Goal: Information Seeking & Learning: Learn about a topic

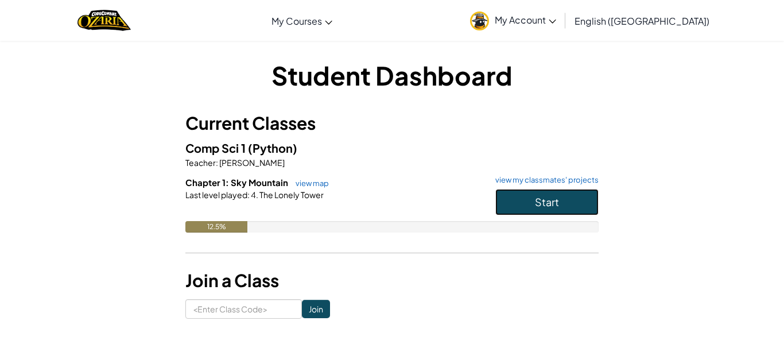
click at [522, 192] on button "Start" at bounding box center [547, 202] width 103 height 26
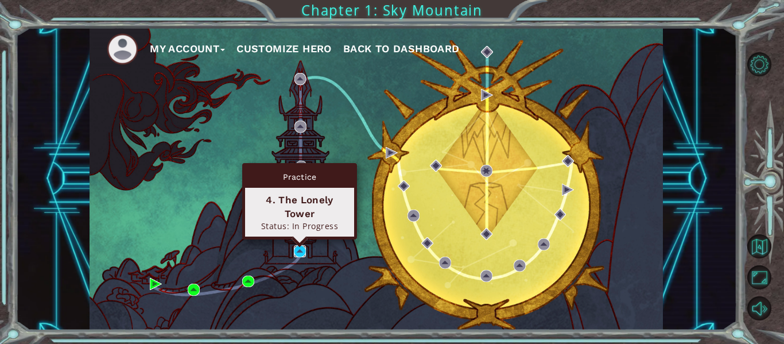
click at [299, 253] on img at bounding box center [300, 251] width 12 height 12
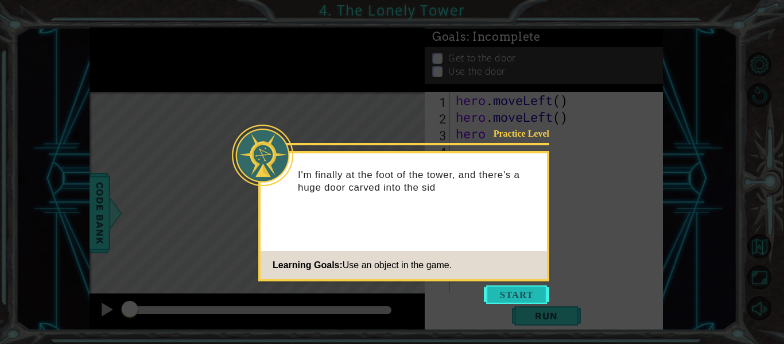
click at [519, 287] on button "Start" at bounding box center [516, 294] width 65 height 18
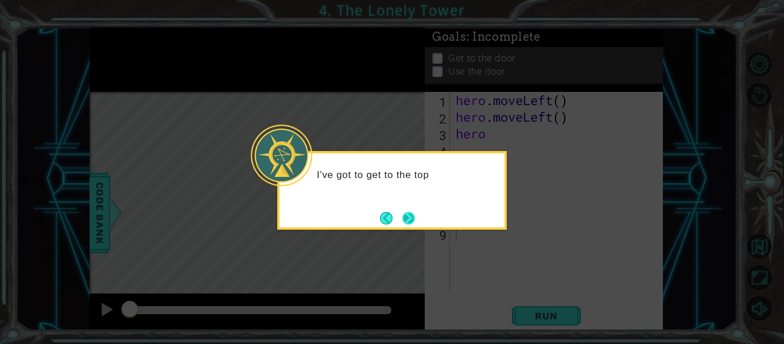
click at [411, 223] on button "Next" at bounding box center [409, 218] width 21 height 21
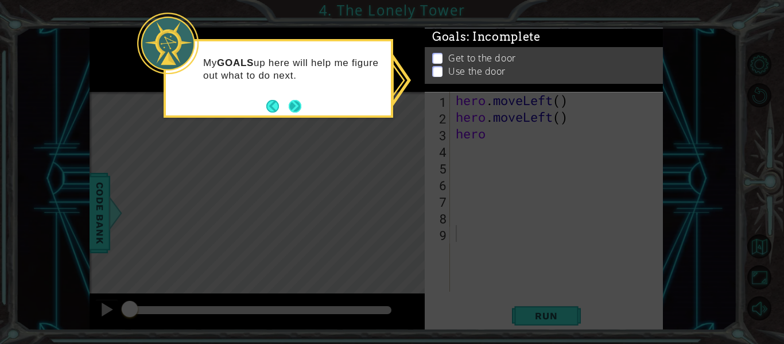
click at [291, 102] on button "Next" at bounding box center [296, 106] width 18 height 18
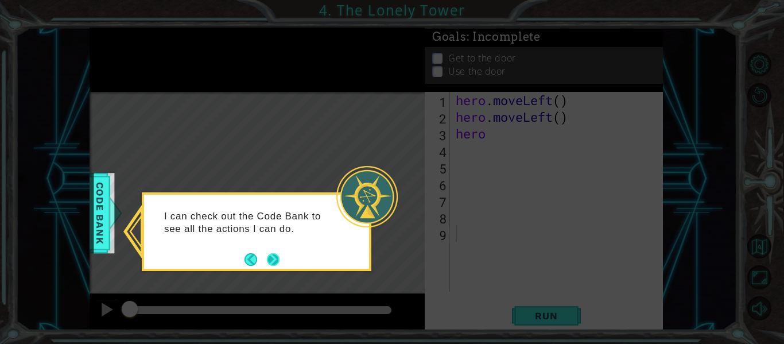
click at [272, 252] on footer at bounding box center [262, 259] width 35 height 17
click at [272, 253] on button "Next" at bounding box center [273, 259] width 13 height 13
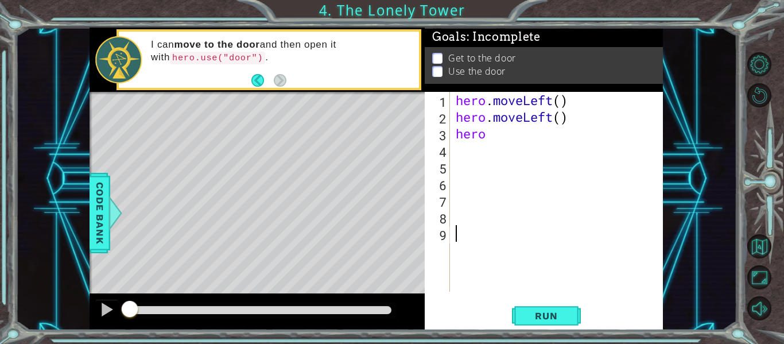
click at [485, 134] on div "hero . moveLeft ( ) hero . moveLeft ( ) hero" at bounding box center [560, 208] width 213 height 233
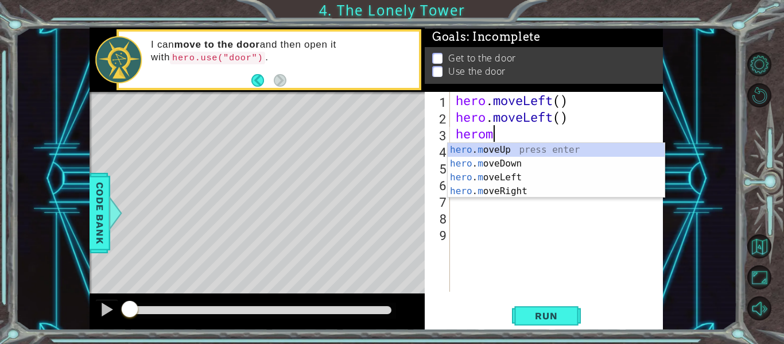
type textarea "heromo"
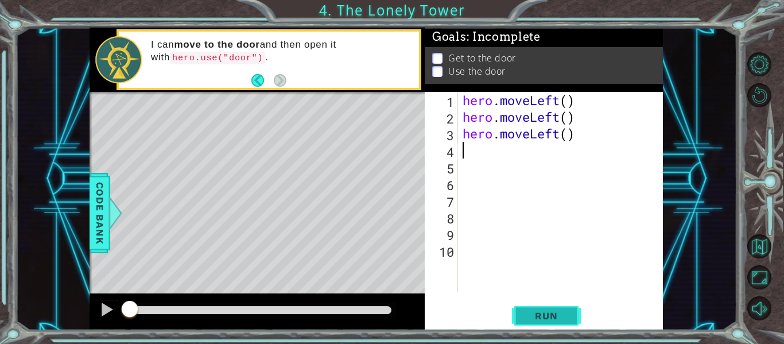
click at [556, 321] on span "Run" at bounding box center [546, 315] width 45 height 11
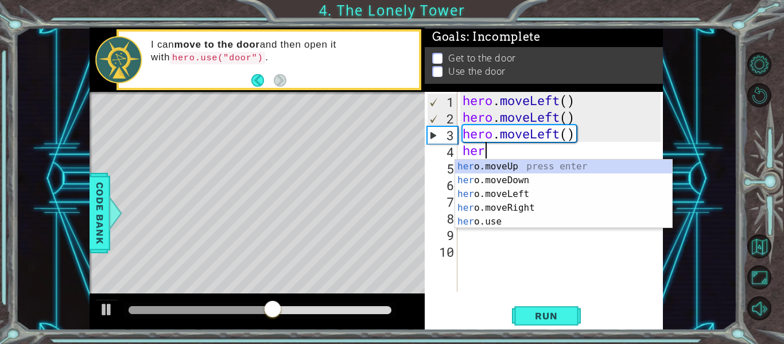
type textarea "h"
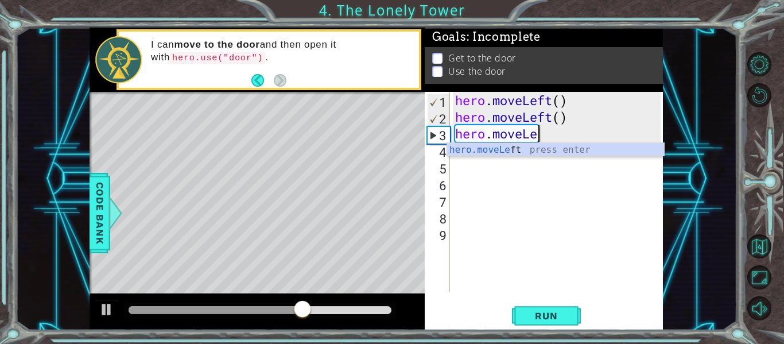
type textarea "hero.move"
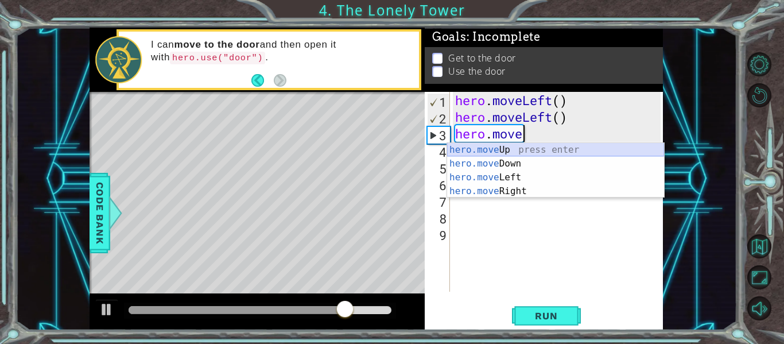
click at [524, 151] on div "hero.move Up press enter hero.move Down press enter hero.move Left press enter …" at bounding box center [555, 184] width 217 height 83
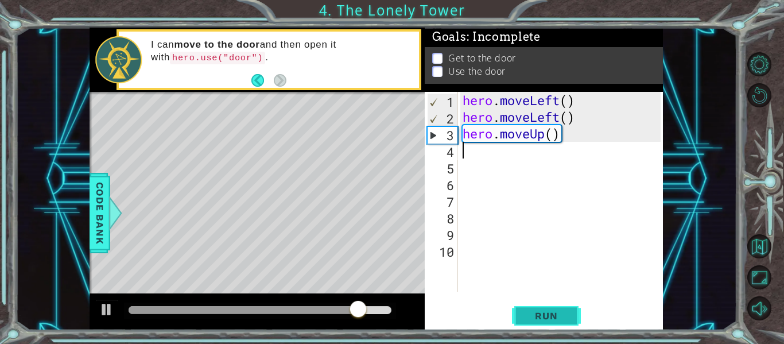
click at [541, 311] on span "Run" at bounding box center [546, 315] width 45 height 11
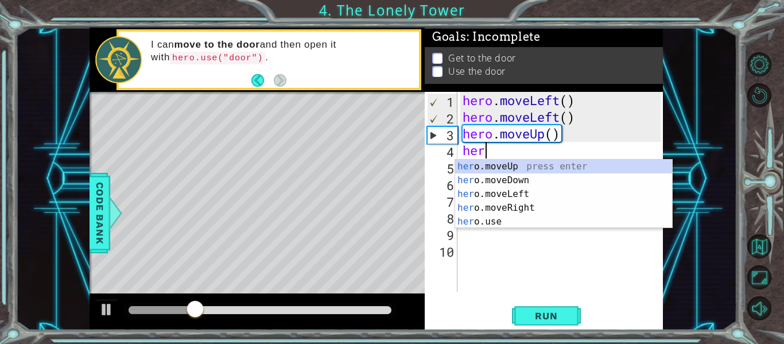
type textarea "hero"
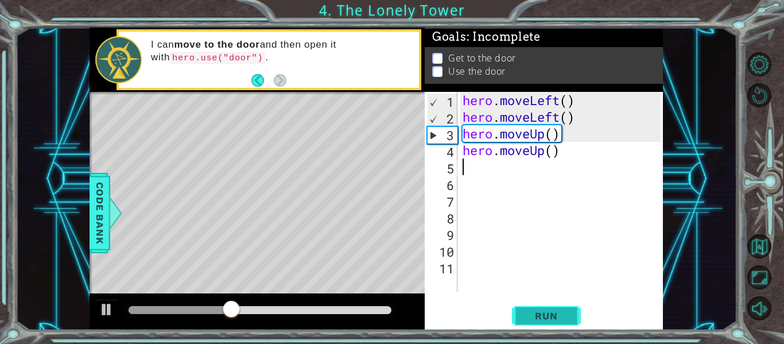
click at [548, 311] on span "Run" at bounding box center [546, 315] width 45 height 11
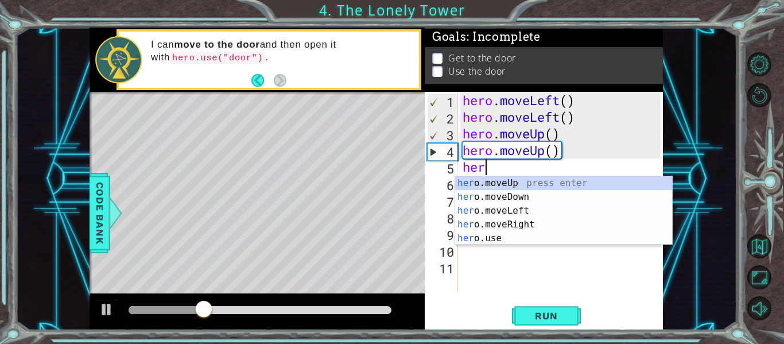
type textarea "hero"
click at [537, 219] on div "hero .moveUp press enter hero .moveDown press enter hero .moveLeft press enter …" at bounding box center [563, 224] width 217 height 96
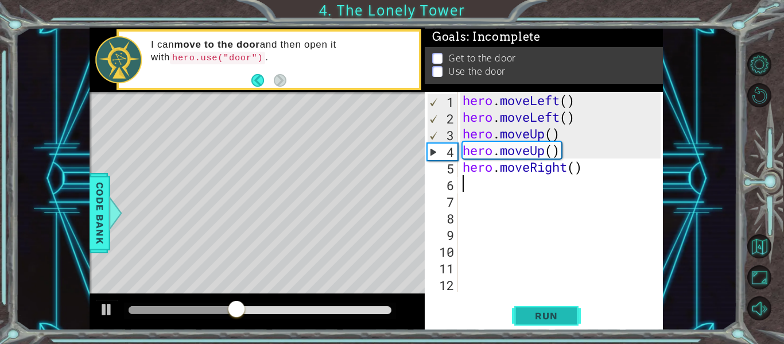
click at [544, 310] on span "Run" at bounding box center [546, 315] width 45 height 11
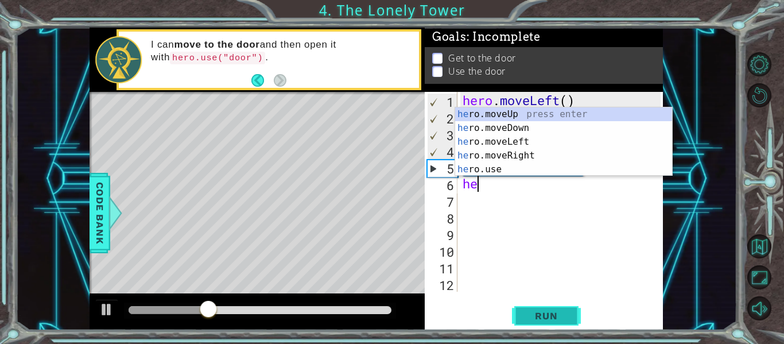
type textarea "hero"
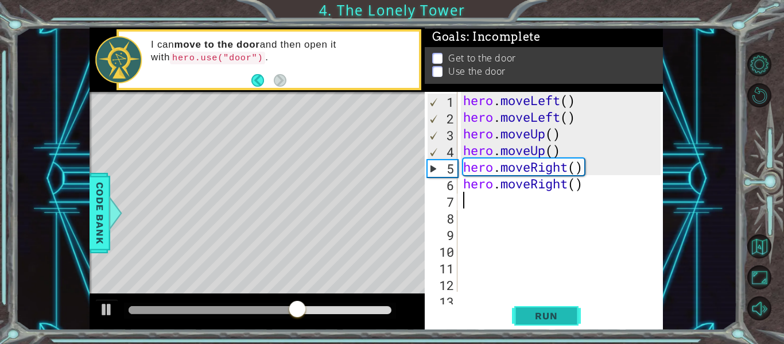
click at [576, 319] on button "Run" at bounding box center [546, 316] width 69 height 24
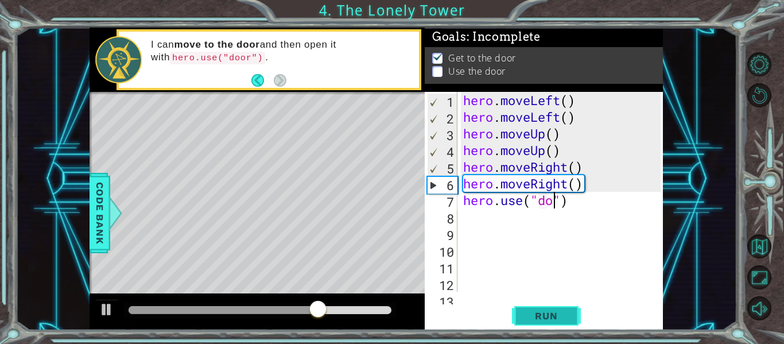
scroll to position [0, 5]
type textarea "hero.use("door")"
click at [543, 319] on span "Run" at bounding box center [546, 315] width 45 height 11
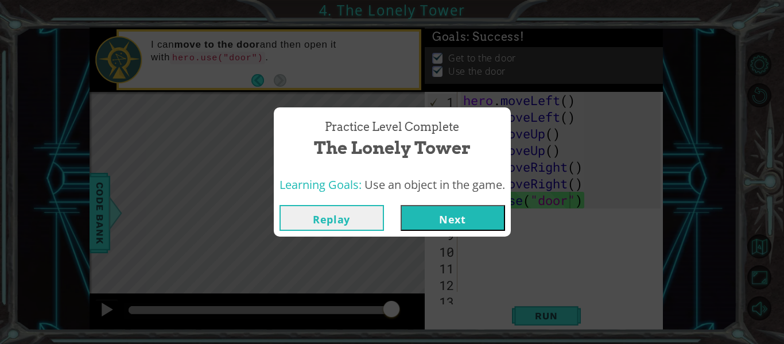
click at [449, 218] on button "Next" at bounding box center [453, 218] width 105 height 26
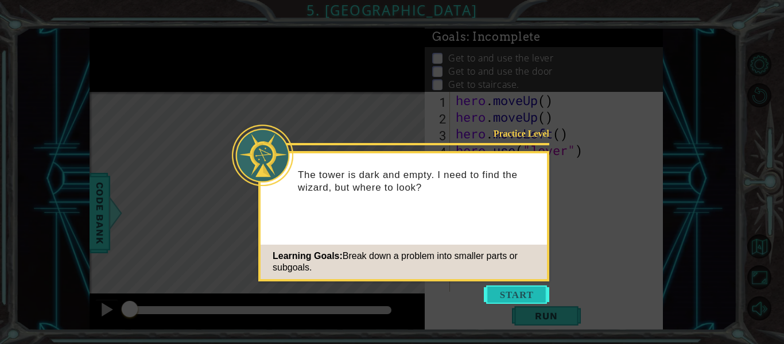
click at [527, 291] on button "Start" at bounding box center [516, 294] width 65 height 18
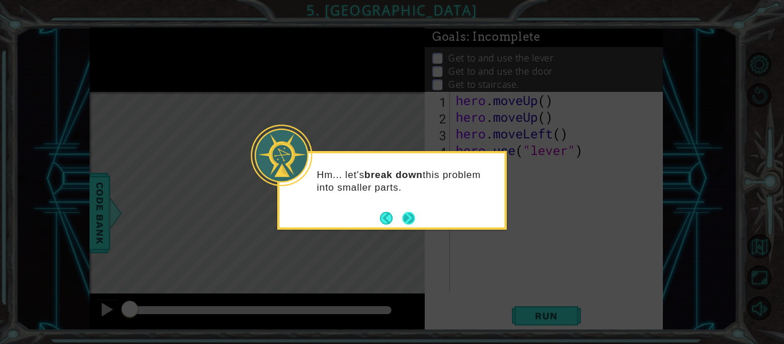
click at [407, 221] on button "Next" at bounding box center [409, 218] width 16 height 16
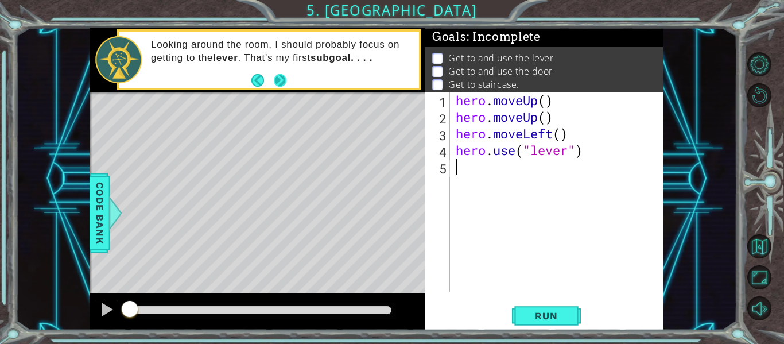
click at [278, 82] on button "Next" at bounding box center [280, 80] width 20 height 20
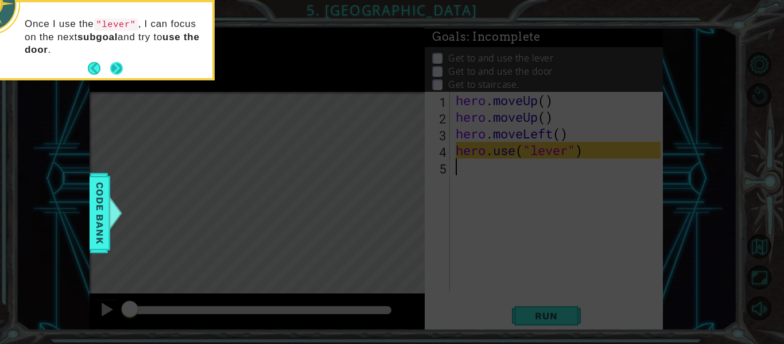
click at [109, 69] on button "Next" at bounding box center [116, 68] width 21 height 21
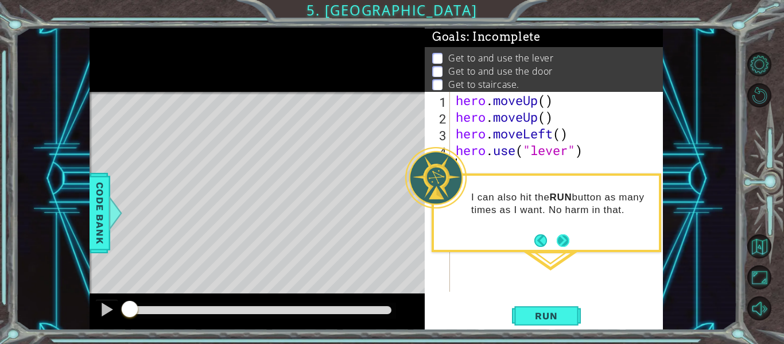
click at [563, 242] on button "Next" at bounding box center [563, 240] width 13 height 13
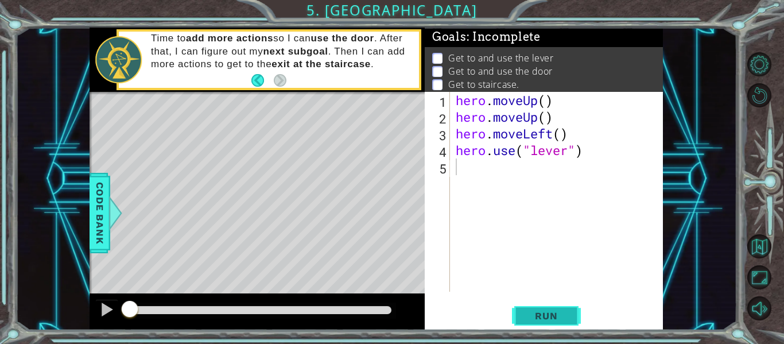
click at [549, 308] on button "Run" at bounding box center [546, 316] width 69 height 24
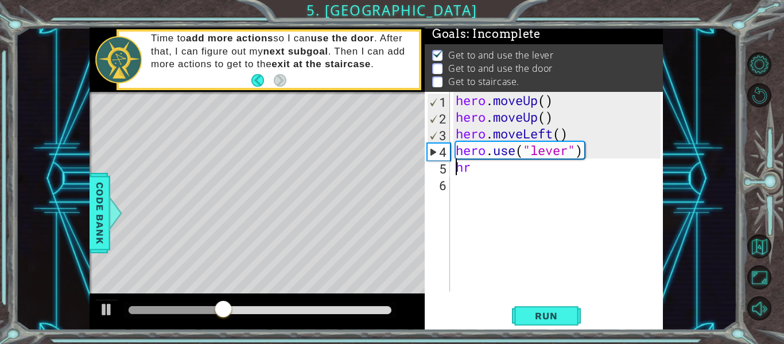
click at [475, 167] on div "hero . moveUp ( ) hero . moveUp ( ) hero . moveLeft ( ) hero . use ( "lever" ) …" at bounding box center [560, 208] width 213 height 233
type textarea "he"
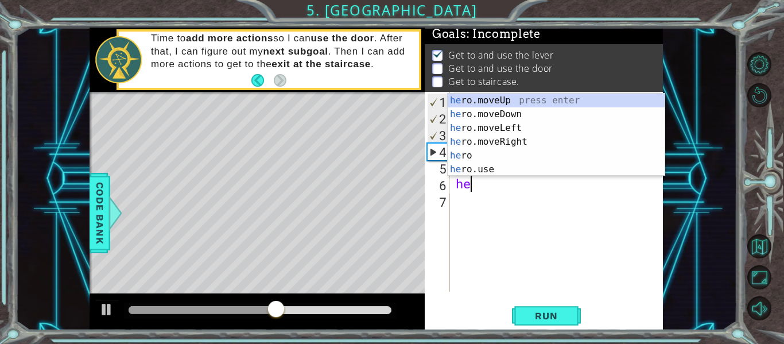
type textarea "hero"
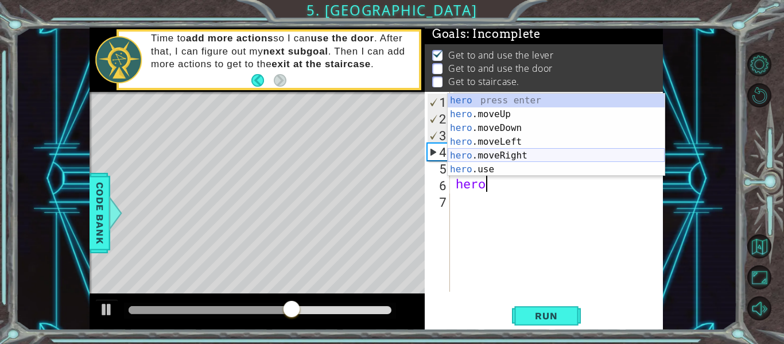
click at [538, 153] on div "hero press enter hero .moveUp press enter hero .moveDown press enter hero .move…" at bounding box center [556, 149] width 217 height 110
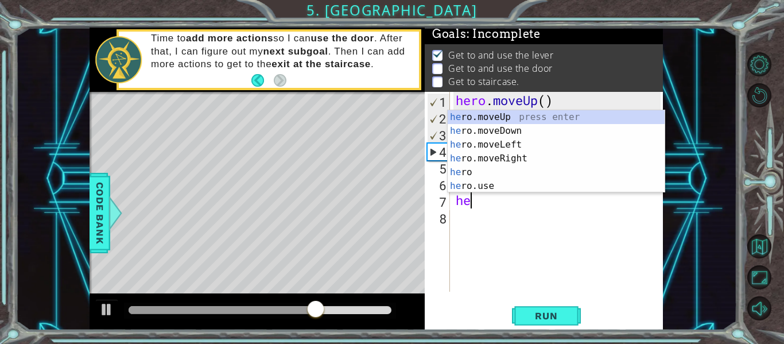
type textarea "hero"
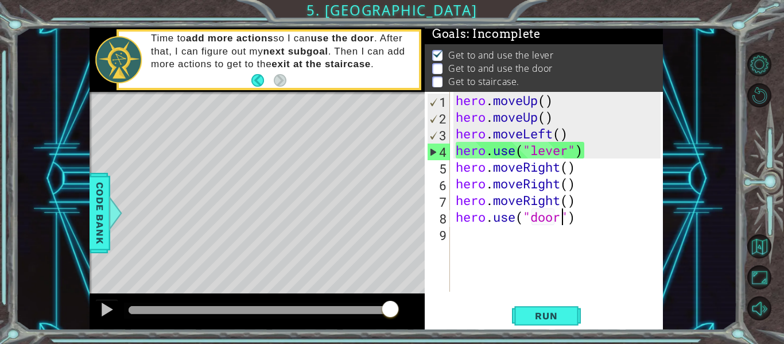
scroll to position [0, 5]
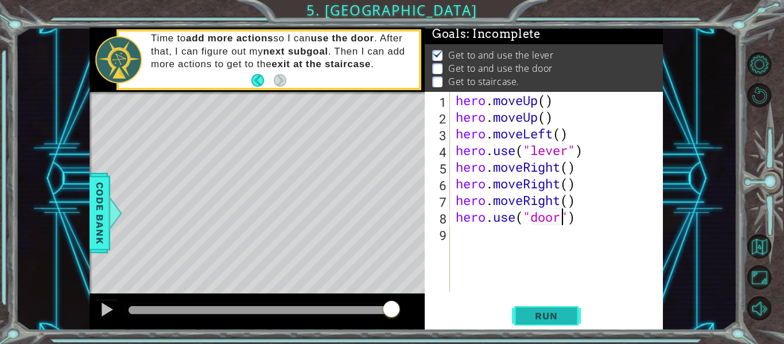
click at [535, 315] on span "Run" at bounding box center [546, 315] width 45 height 11
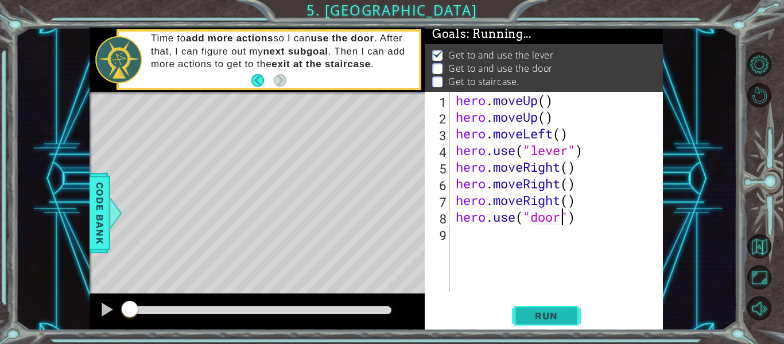
scroll to position [3, 0]
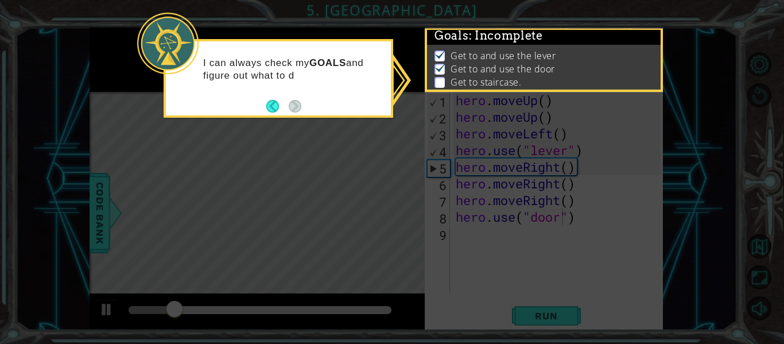
click at [602, 127] on icon at bounding box center [392, 172] width 784 height 344
click at [581, 74] on li "Get to and use the door" at bounding box center [546, 69] width 222 height 13
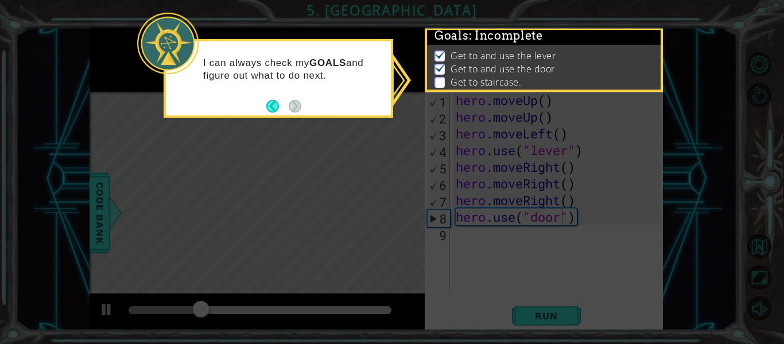
click at [354, 160] on icon at bounding box center [392, 172] width 784 height 344
click at [438, 78] on p at bounding box center [440, 82] width 10 height 11
click at [439, 84] on p at bounding box center [440, 82] width 10 height 11
click at [273, 106] on button "Back" at bounding box center [277, 106] width 22 height 13
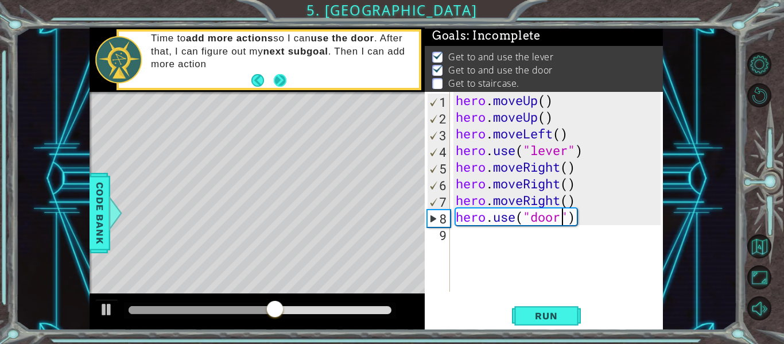
click at [279, 85] on button "Next" at bounding box center [280, 81] width 20 height 20
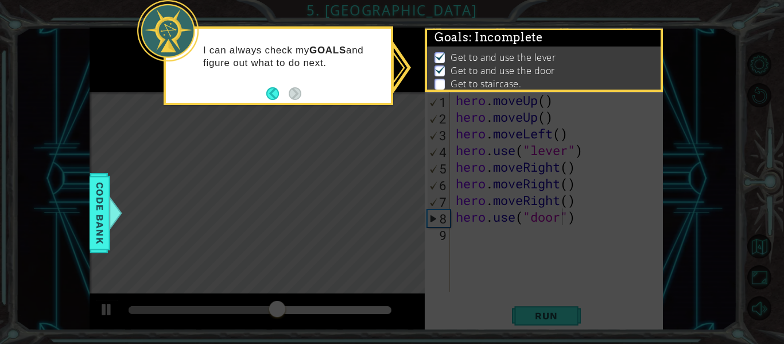
scroll to position [3, 0]
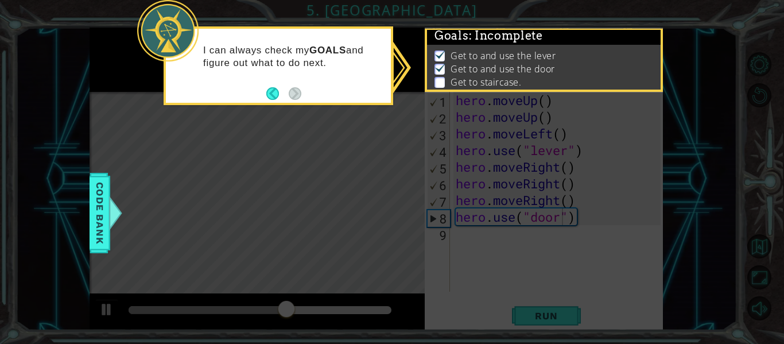
click at [389, 177] on icon at bounding box center [392, 172] width 784 height 344
click at [275, 98] on button "Back" at bounding box center [277, 93] width 22 height 13
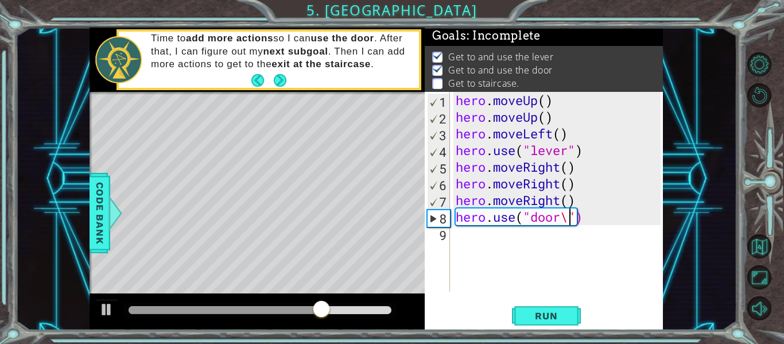
type textarea "hero.use("door")"
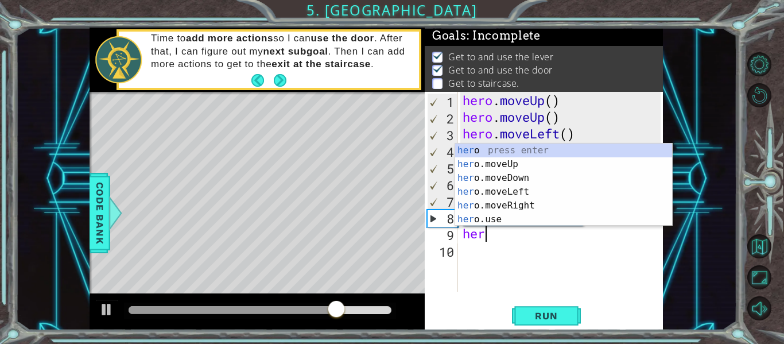
scroll to position [0, 1]
type textarea "hero"
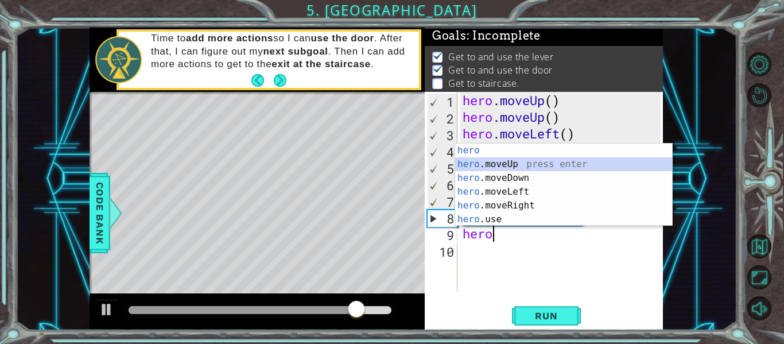
click at [517, 162] on div "hero press enter hero .moveUp press enter hero .moveDown press enter hero .move…" at bounding box center [563, 199] width 217 height 110
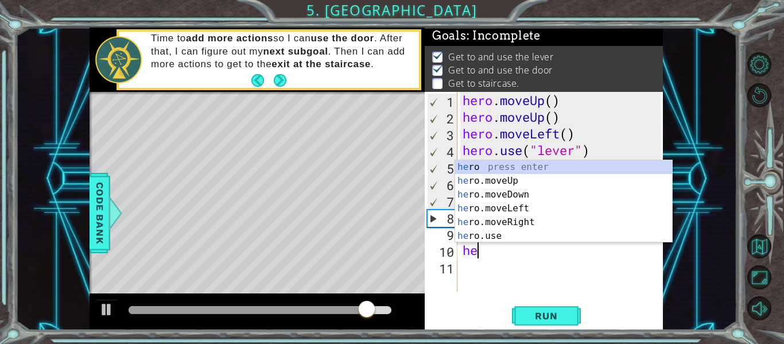
type textarea "hero"
click at [547, 181] on div "hero press enter hero .moveUp press enter hero .moveDown press enter hero .move…" at bounding box center [563, 215] width 217 height 110
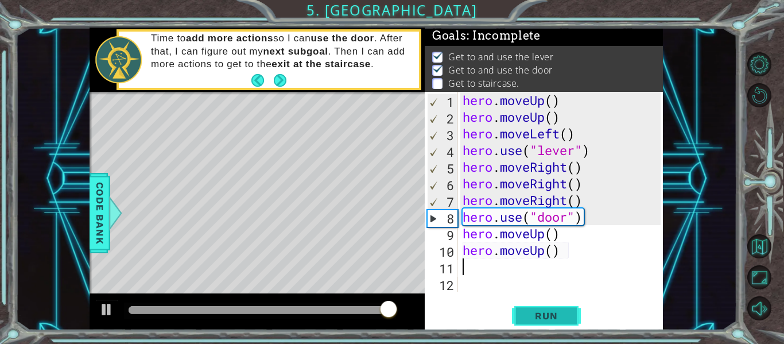
click at [525, 311] on span "Run" at bounding box center [546, 315] width 45 height 11
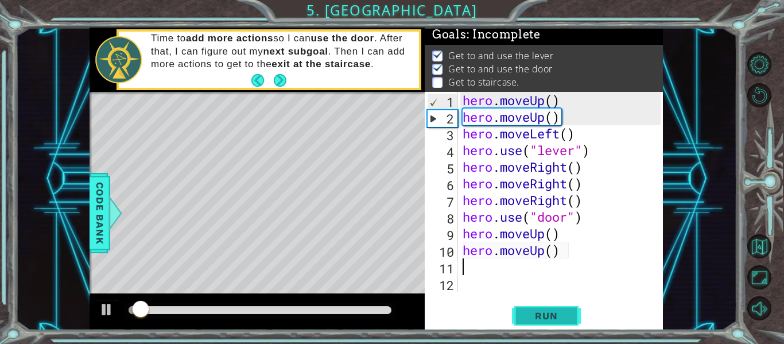
scroll to position [3, 0]
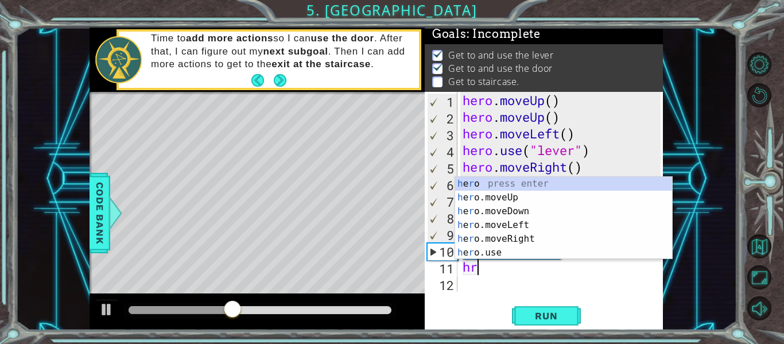
type textarea "hro"
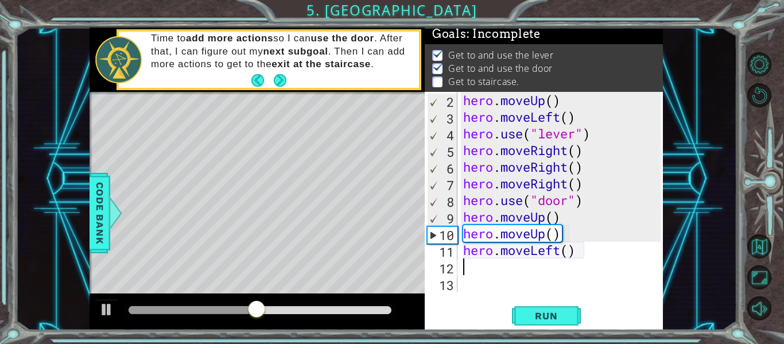
scroll to position [17, 0]
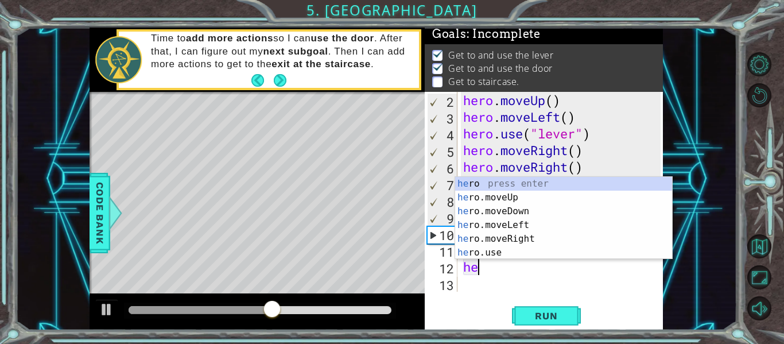
type textarea "hero"
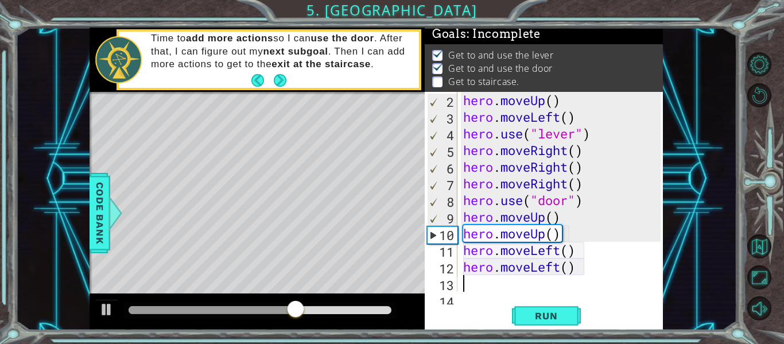
scroll to position [33, 0]
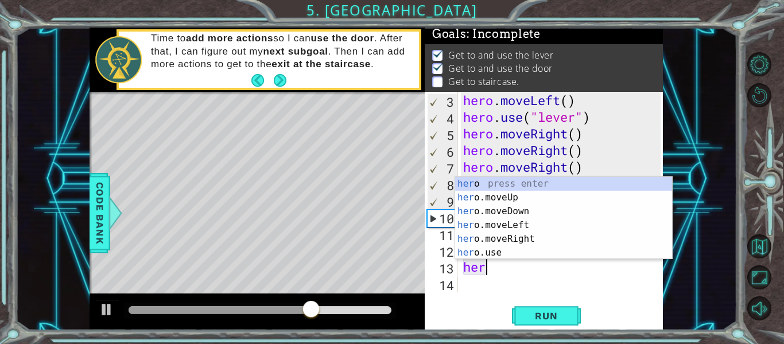
type textarea "hero"
click at [520, 224] on div "hero press enter hero .moveUp press enter hero .moveDown press enter hero .move…" at bounding box center [563, 232] width 217 height 110
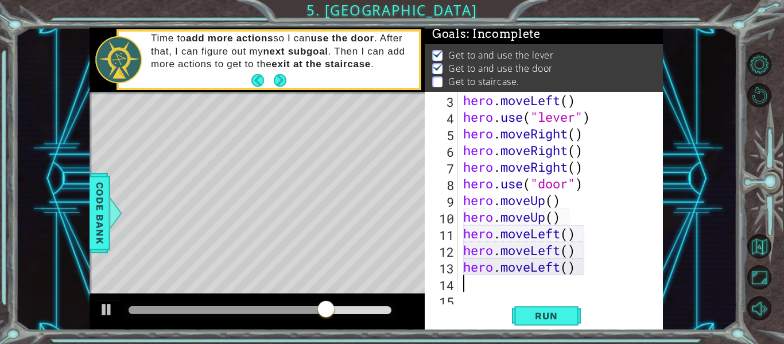
scroll to position [50, 0]
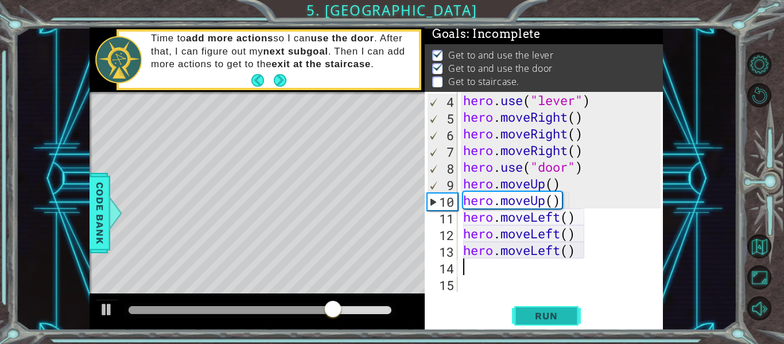
click at [550, 321] on span "Run" at bounding box center [546, 315] width 45 height 11
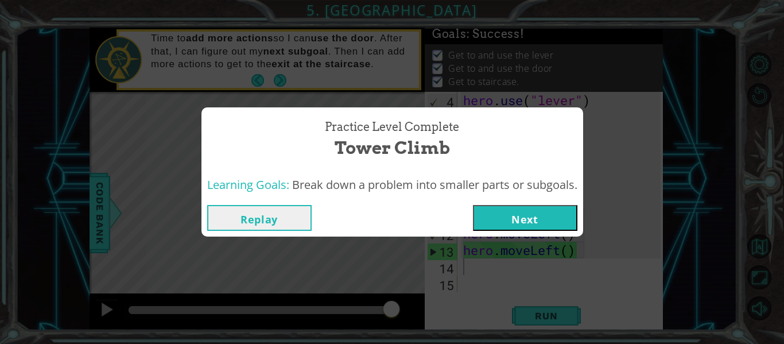
click at [512, 225] on button "Next" at bounding box center [525, 218] width 105 height 26
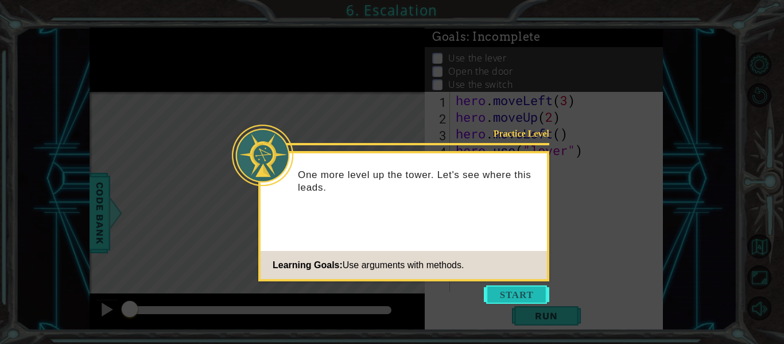
click at [533, 290] on button "Start" at bounding box center [516, 294] width 65 height 18
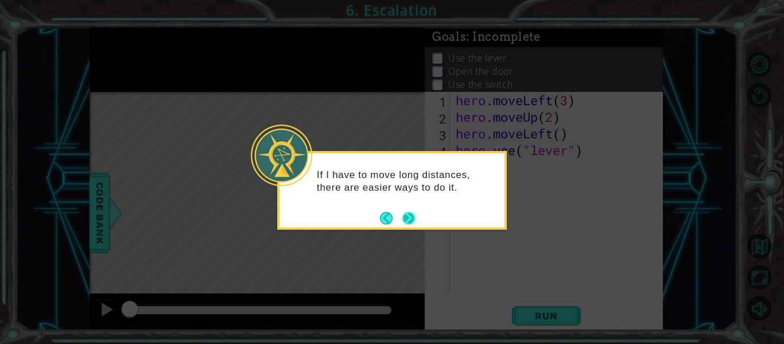
click at [408, 224] on button "Next" at bounding box center [408, 217] width 21 height 21
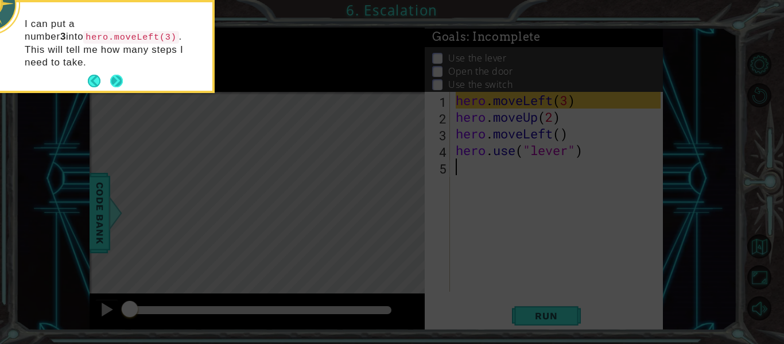
click at [115, 71] on button "Next" at bounding box center [116, 81] width 21 height 21
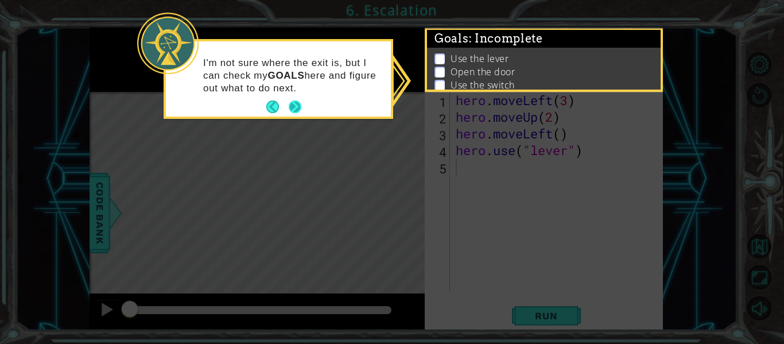
click at [296, 107] on button "Next" at bounding box center [295, 107] width 20 height 20
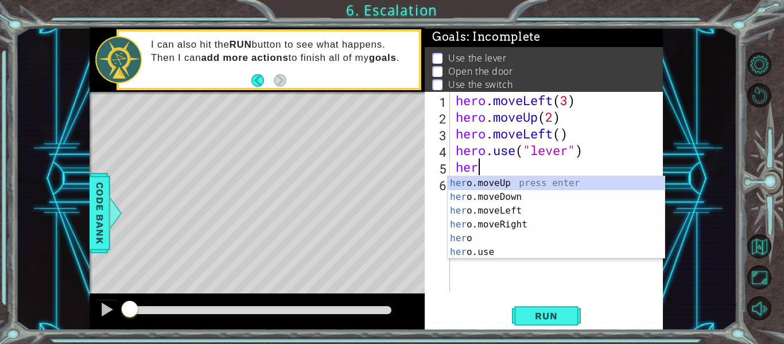
scroll to position [0, 1]
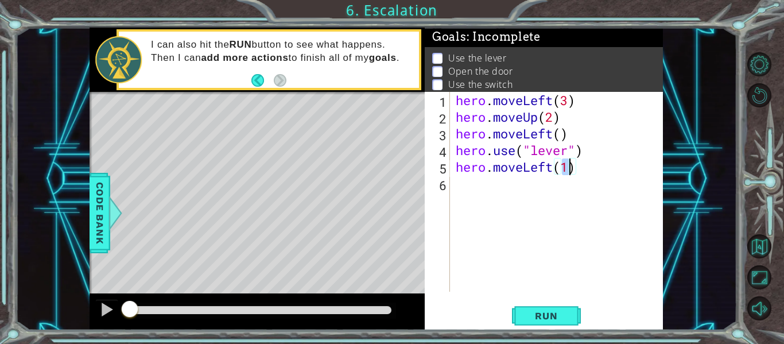
type textarea "hero.moveLeft(3)"
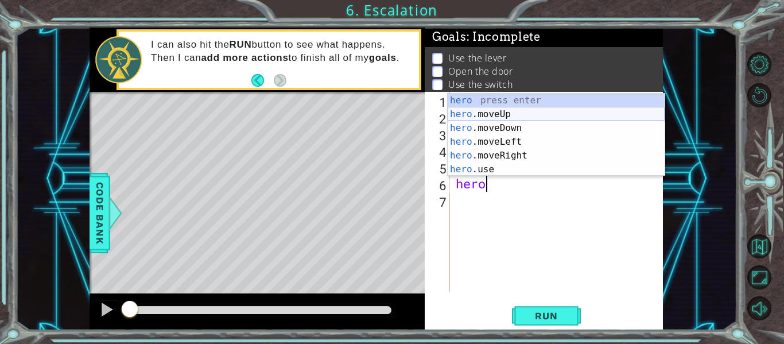
click at [507, 120] on div "hero press enter hero .moveUp press enter hero .moveDown press enter hero .move…" at bounding box center [556, 149] width 217 height 110
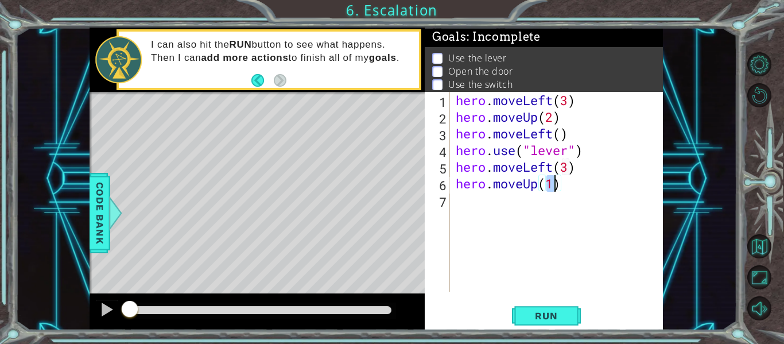
type textarea "hero.moveUp(2)"
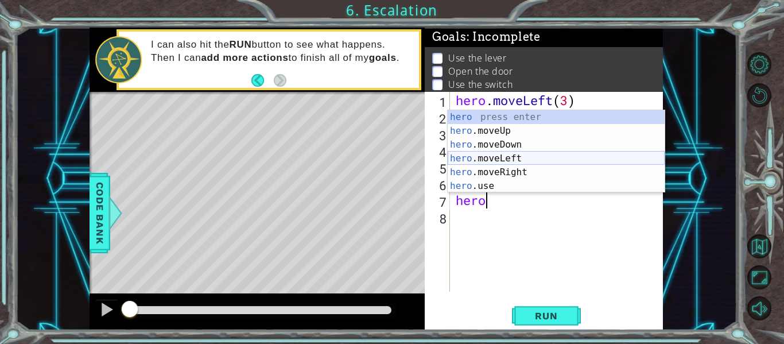
click at [466, 157] on div "hero press enter hero .moveUp press enter hero .moveDown press enter hero .move…" at bounding box center [556, 165] width 217 height 110
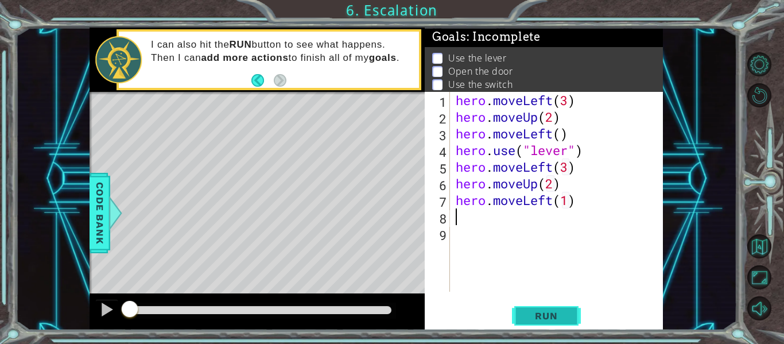
type textarea "hero.moveLeft(1)"
click at [537, 314] on span "Run" at bounding box center [546, 315] width 45 height 11
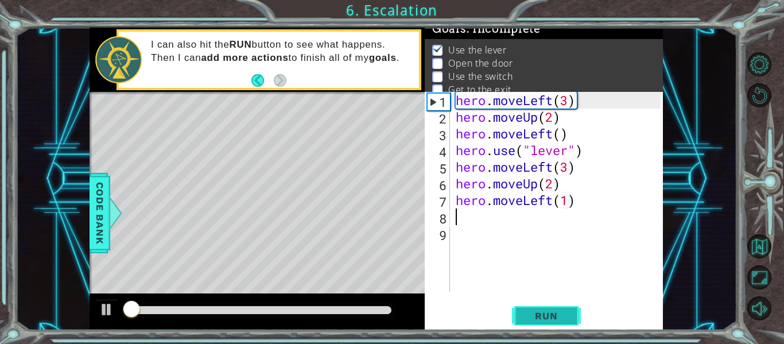
scroll to position [9, 0]
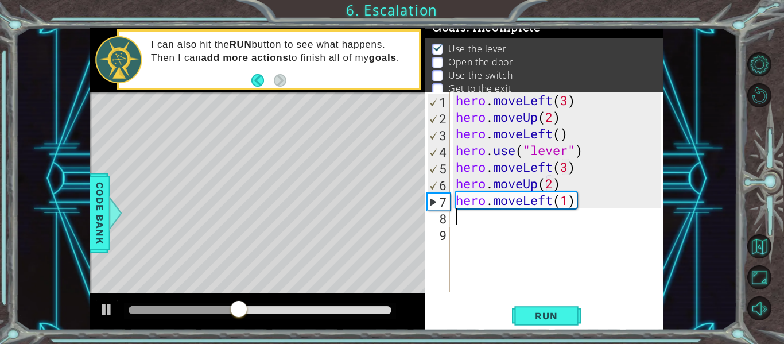
click at [576, 203] on div "hero . moveLeft ( 3 ) hero . moveUp ( 2 ) hero . moveLeft ( ) hero . use ( "lev…" at bounding box center [560, 208] width 213 height 233
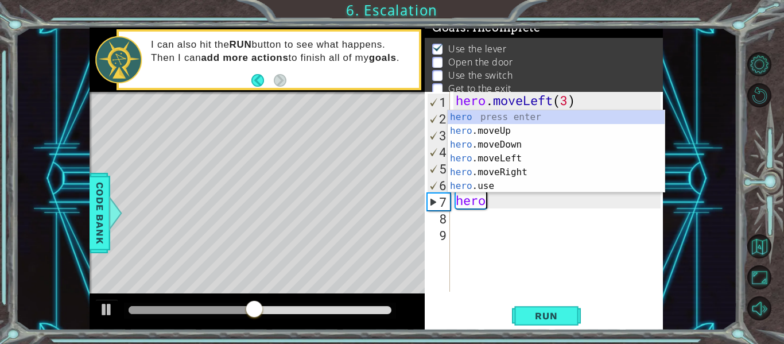
type textarea "h"
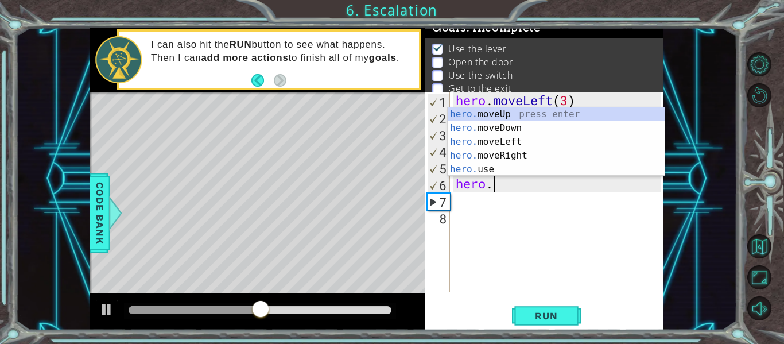
type textarea "h"
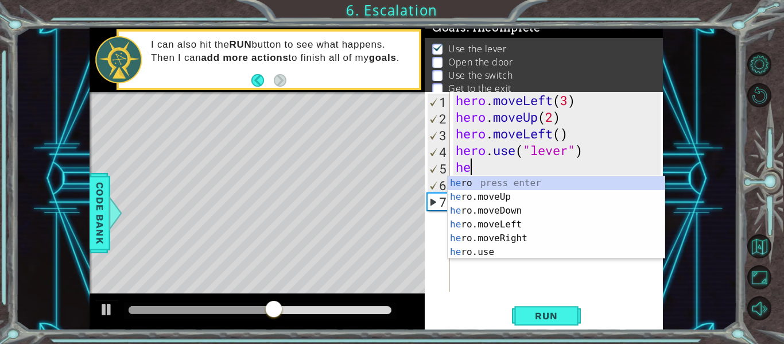
type textarea "h"
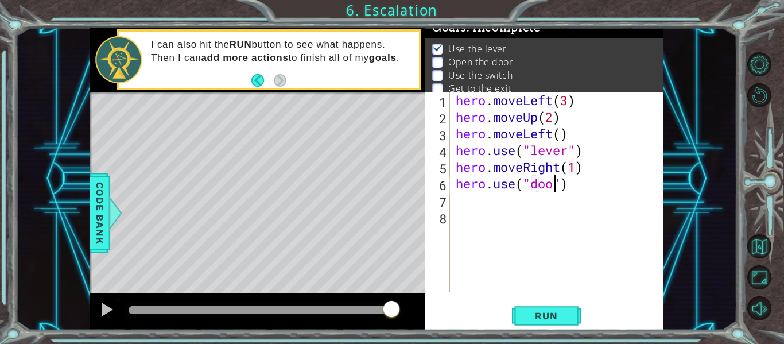
scroll to position [0, 5]
click at [543, 310] on span "Run" at bounding box center [546, 315] width 45 height 11
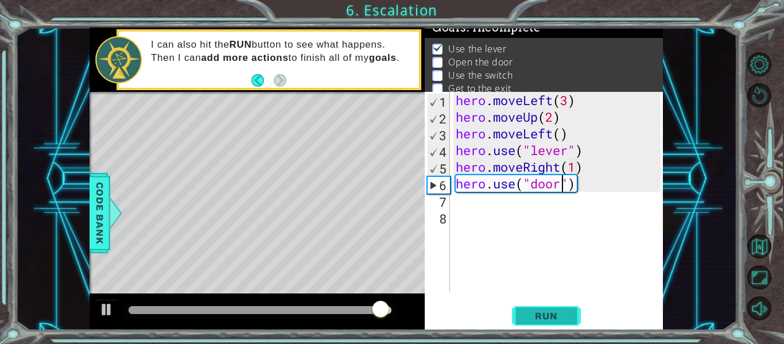
click at [554, 316] on span "Run" at bounding box center [546, 315] width 45 height 11
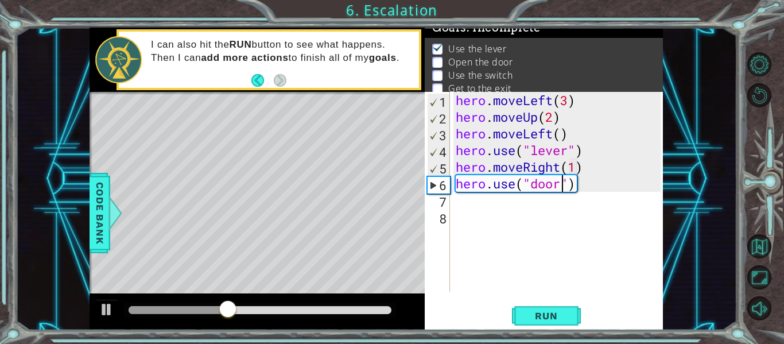
click at [562, 168] on div "hero . moveLeft ( 3 ) hero . moveUp ( 2 ) hero . moveLeft ( ) hero . use ( "lev…" at bounding box center [560, 208] width 213 height 233
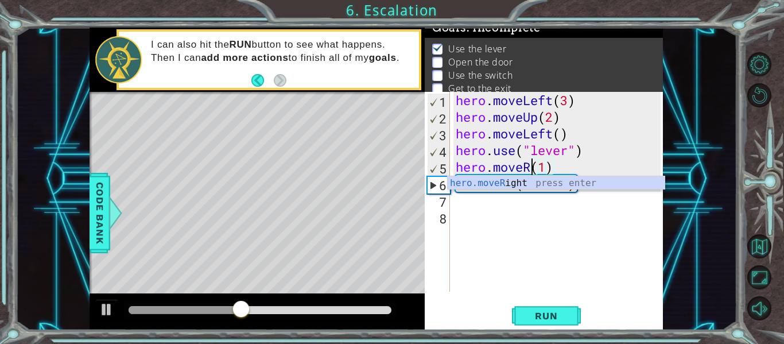
scroll to position [0, 3]
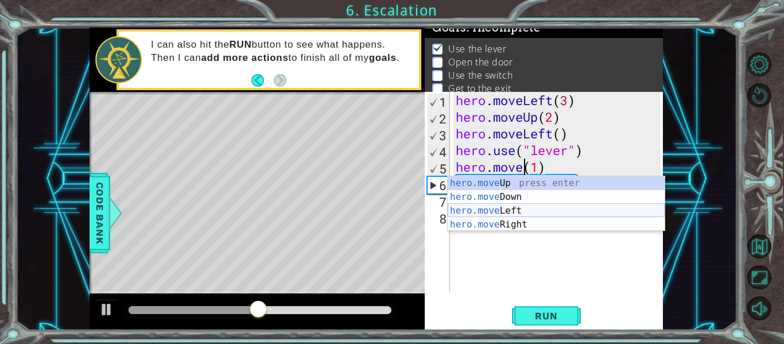
click at [477, 212] on div "hero.move Up press enter hero.move Down press enter hero.move Left press enter …" at bounding box center [556, 217] width 217 height 83
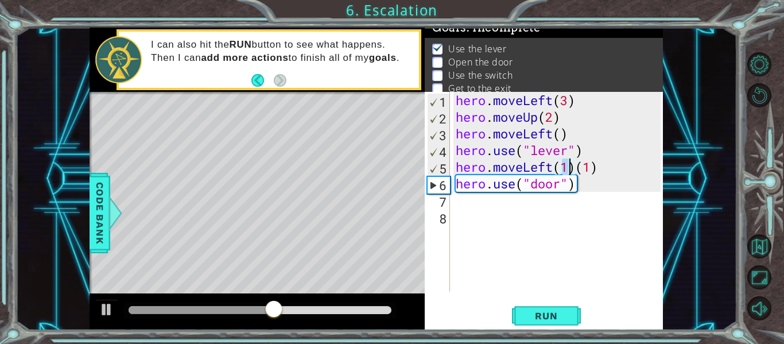
click at [589, 172] on div "hero . moveLeft ( 3 ) hero . moveUp ( 2 ) hero . moveLeft ( ) hero . use ( "lev…" at bounding box center [560, 208] width 213 height 233
click at [598, 169] on div "hero . moveLeft ( 3 ) hero . moveUp ( 2 ) hero . moveLeft ( ) hero . use ( "lev…" at bounding box center [560, 208] width 213 height 233
type textarea "hero.moveLeft(1)"
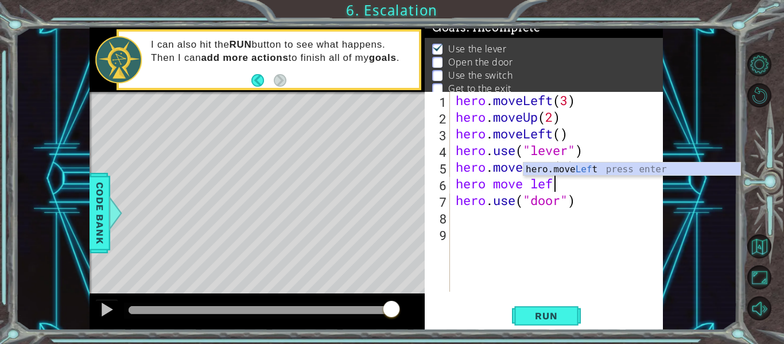
scroll to position [0, 4]
click at [584, 168] on div "hero.move Left press enter" at bounding box center [632, 183] width 217 height 41
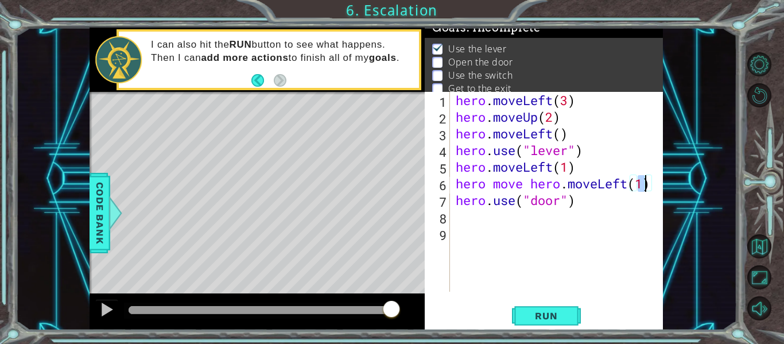
scroll to position [0, 9]
click at [524, 185] on div "hero . moveLeft ( 3 ) hero . moveUp ( 2 ) hero . moveLeft ( ) hero . use ( "lev…" at bounding box center [560, 208] width 213 height 233
click at [529, 183] on div "hero . moveLeft ( 3 ) hero . moveUp ( 2 ) hero . moveLeft ( ) hero . use ( "lev…" at bounding box center [560, 208] width 213 height 233
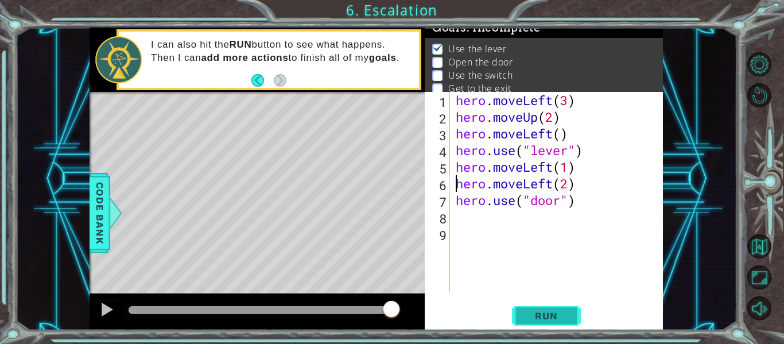
click at [569, 311] on button "Run" at bounding box center [546, 316] width 69 height 24
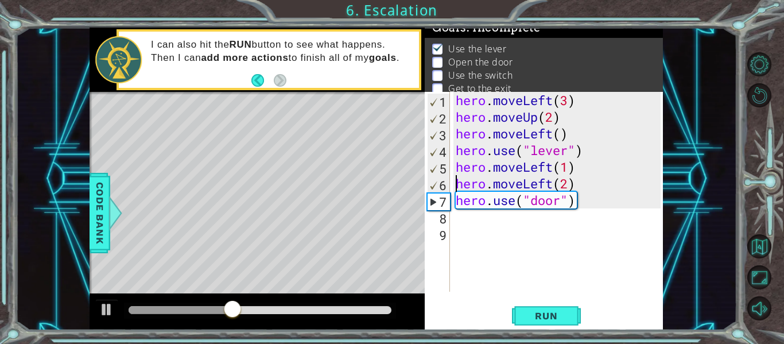
click at [567, 185] on div "hero . moveLeft ( 3 ) hero . moveUp ( 2 ) hero . moveLeft ( ) hero . use ( "lev…" at bounding box center [560, 208] width 213 height 233
type textarea "hero.moveLeft(1)"
click at [582, 189] on div "hero . moveLeft ( 3 ) hero . moveUp ( 2 ) hero . moveLeft ( ) hero . use ( "lev…" at bounding box center [560, 208] width 213 height 233
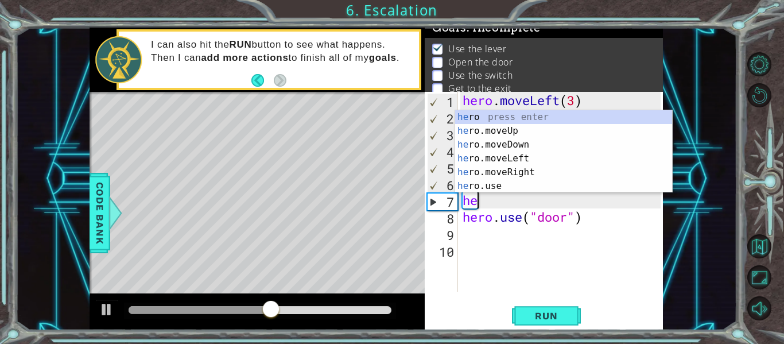
scroll to position [0, 1]
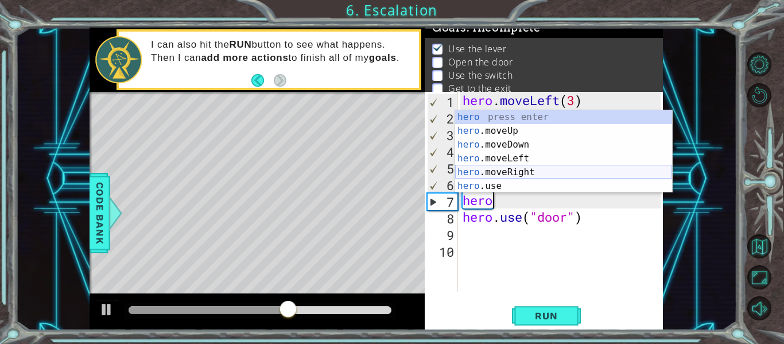
click at [591, 171] on div "hero press enter hero .moveUp press enter hero .moveDown press enter hero .move…" at bounding box center [563, 165] width 217 height 110
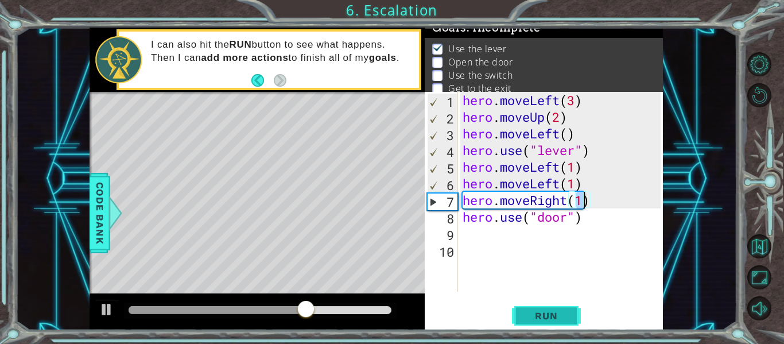
type textarea "hero.moveRight(1)"
click at [555, 306] on button "Run" at bounding box center [546, 316] width 69 height 24
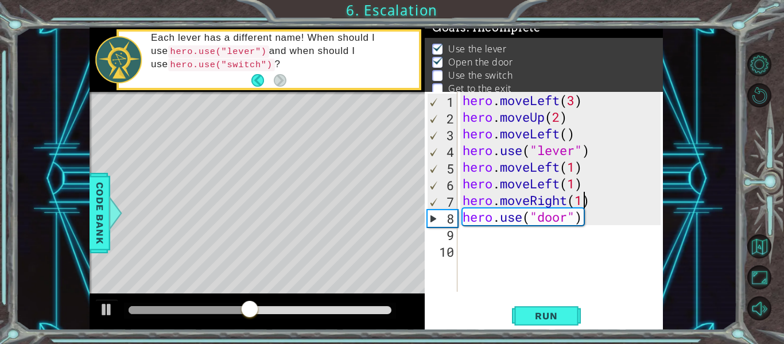
click at [481, 235] on div "hero . moveLeft ( 3 ) hero . moveUp ( 2 ) hero . moveLeft ( ) hero . use ( "lev…" at bounding box center [564, 208] width 206 height 233
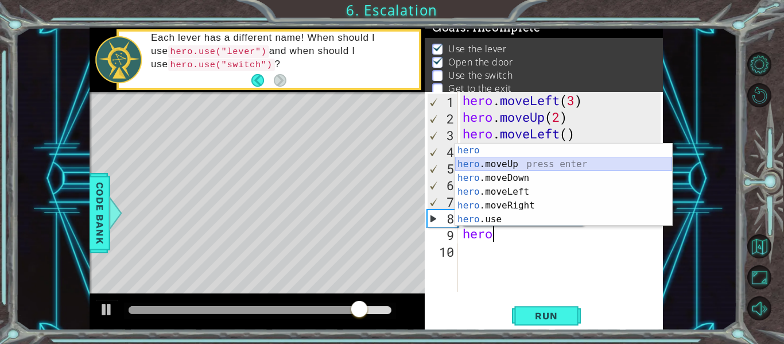
click at [520, 166] on div "hero press enter hero .moveUp press enter hero .moveDown press enter hero .move…" at bounding box center [563, 199] width 217 height 110
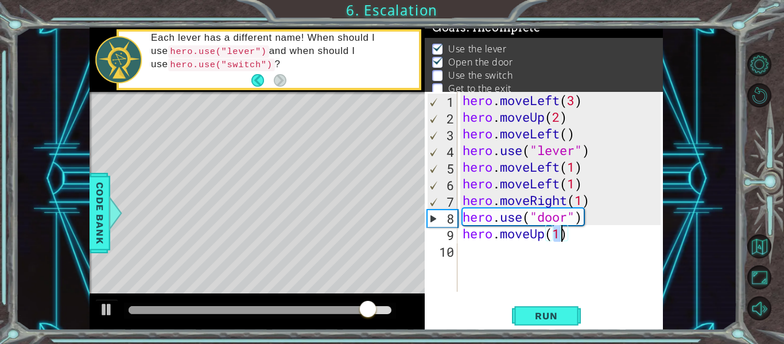
type textarea "hero.moveUp(2)"
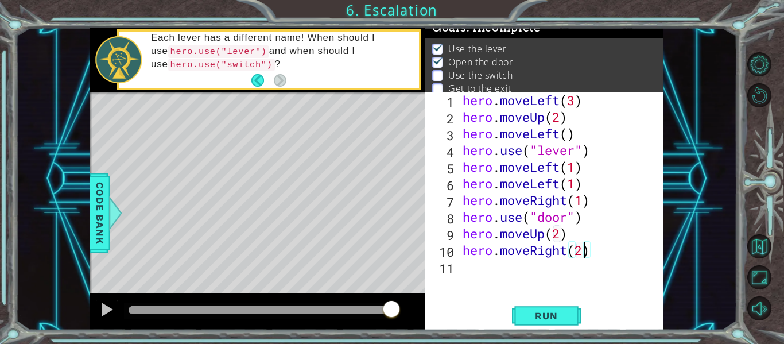
scroll to position [0, 5]
type textarea "hero.moveRight(2)"
click at [514, 319] on button "Run" at bounding box center [546, 316] width 69 height 24
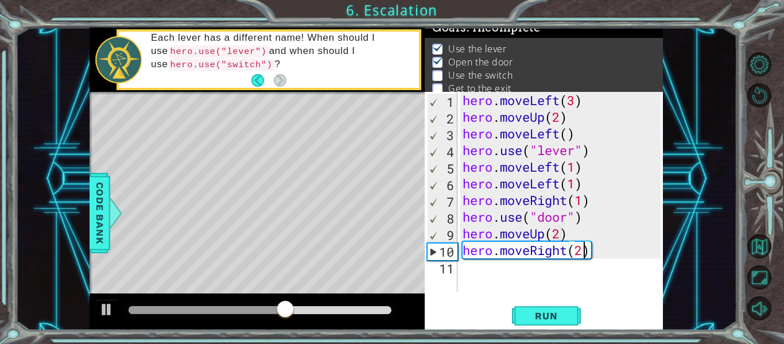
click at [490, 266] on div "hero . moveLeft ( 3 ) hero . moveUp ( 2 ) hero . moveLeft ( ) hero . use ( "lev…" at bounding box center [564, 208] width 206 height 233
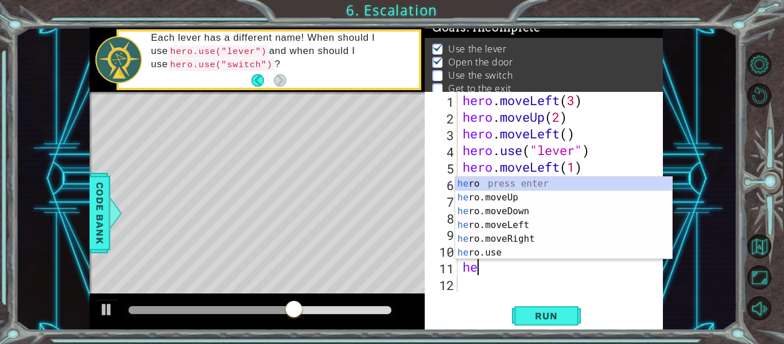
scroll to position [0, 1]
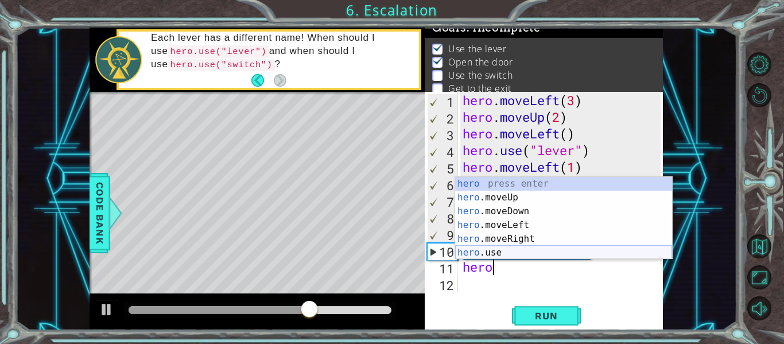
click at [494, 253] on div "hero press enter hero .moveUp press enter hero .moveDown press enter hero .move…" at bounding box center [563, 232] width 217 height 110
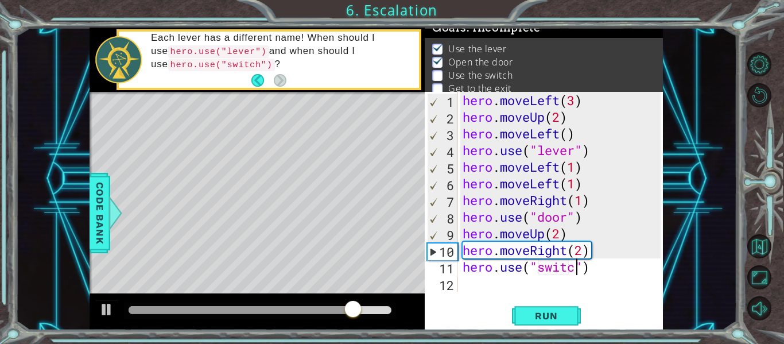
scroll to position [0, 6]
type textarea "hero.use("switch")"
click at [556, 321] on span "Run" at bounding box center [546, 315] width 45 height 11
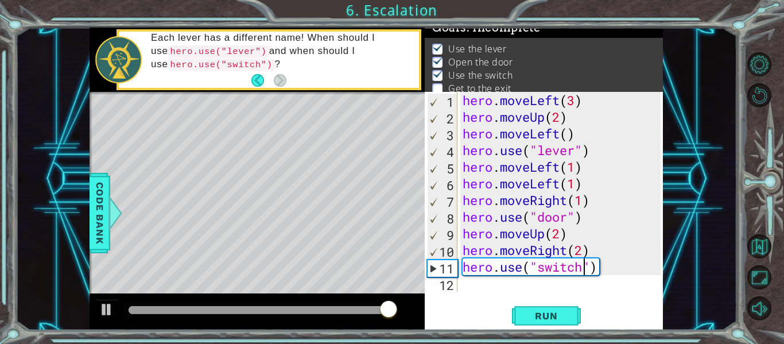
click at [515, 291] on div "hero . moveLeft ( 3 ) hero . moveUp ( 2 ) hero . moveLeft ( ) hero . use ( "lev…" at bounding box center [564, 208] width 206 height 233
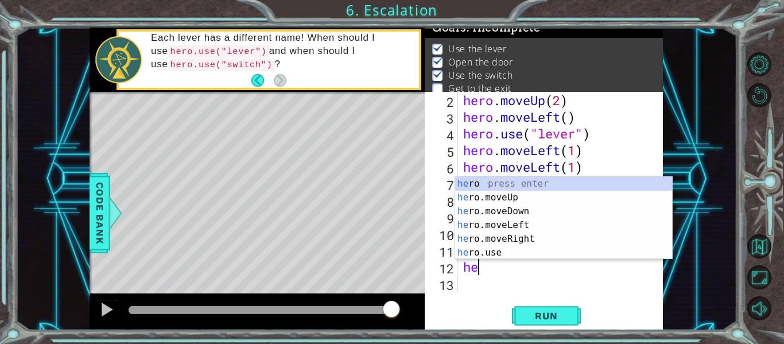
scroll to position [0, 1]
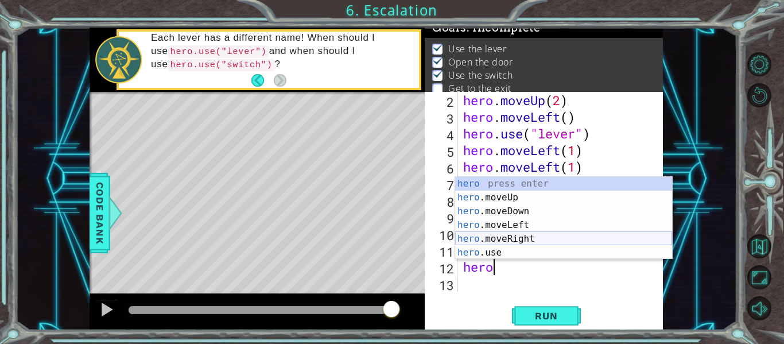
click at [527, 242] on div "hero press enter hero .moveUp press enter hero .moveDown press enter hero .move…" at bounding box center [563, 232] width 217 height 110
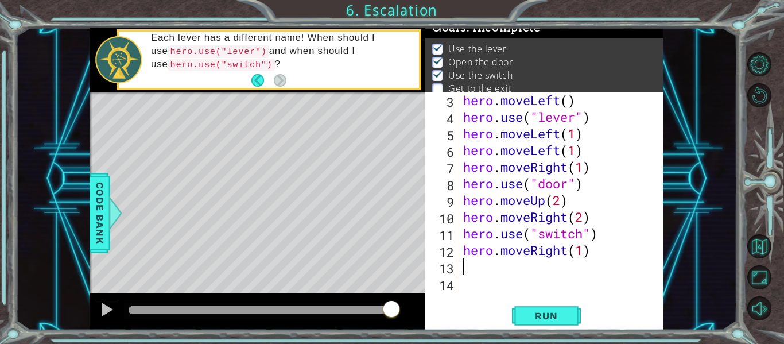
scroll to position [33, 0]
type textarea "hero.moveRight(1)"
click at [544, 312] on span "Run" at bounding box center [546, 315] width 45 height 11
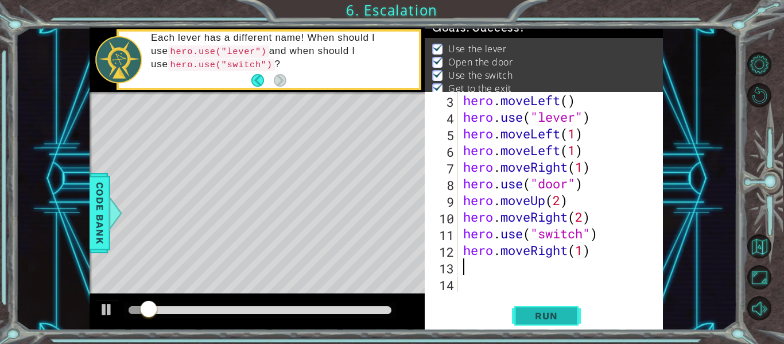
click at [545, 320] on span "Run" at bounding box center [546, 315] width 45 height 11
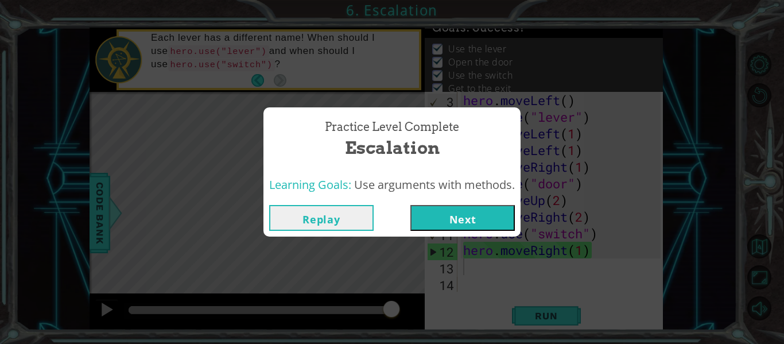
click at [458, 228] on button "Next" at bounding box center [463, 218] width 105 height 26
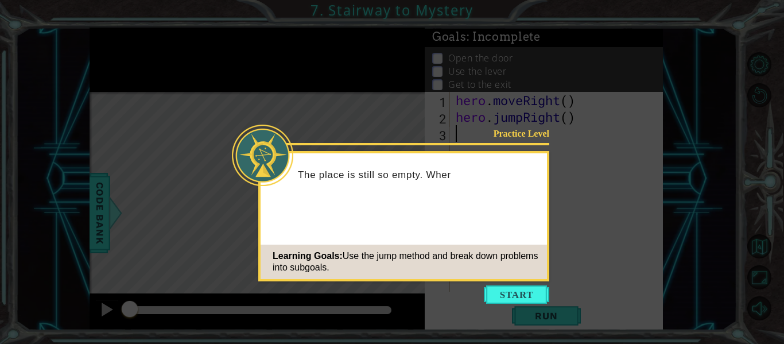
click at [490, 276] on div "Learning Goals: Use the jump method and break down problems into subgoals." at bounding box center [404, 262] width 287 height 34
click at [506, 293] on button "Start" at bounding box center [516, 294] width 65 height 18
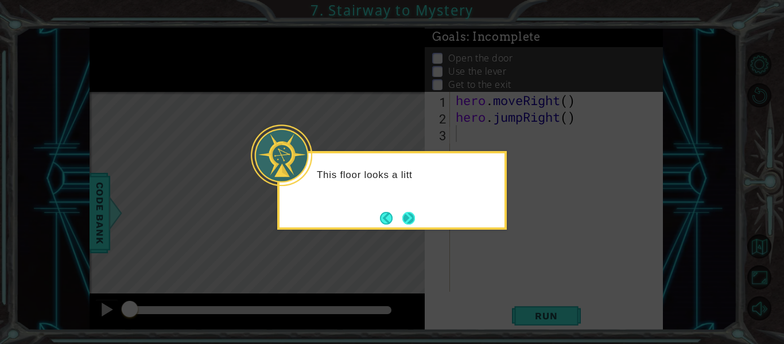
click at [409, 215] on button "Next" at bounding box center [408, 217] width 21 height 21
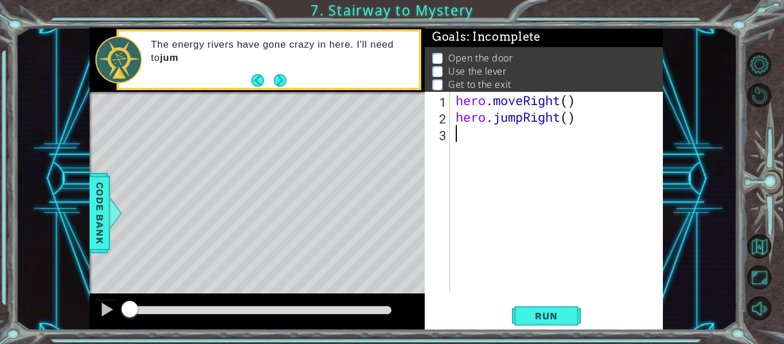
click at [550, 195] on div "hero . moveRight ( ) hero . jumpRight ( )" at bounding box center [560, 208] width 213 height 233
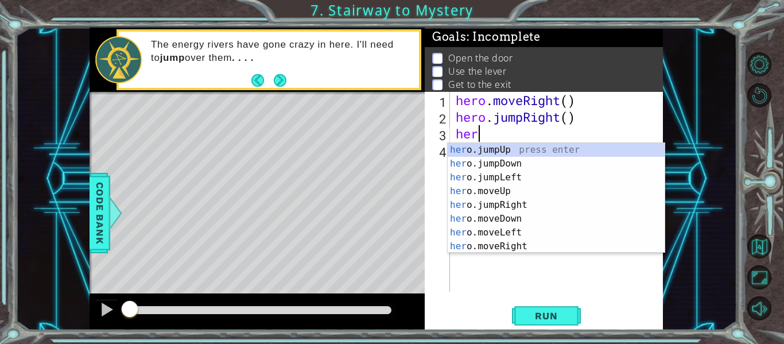
type textarea "hero"
click at [512, 167] on div "hero .jumpUp press enter hero .jumpDown press enter hero .jumpLeft press enter …" at bounding box center [556, 212] width 217 height 138
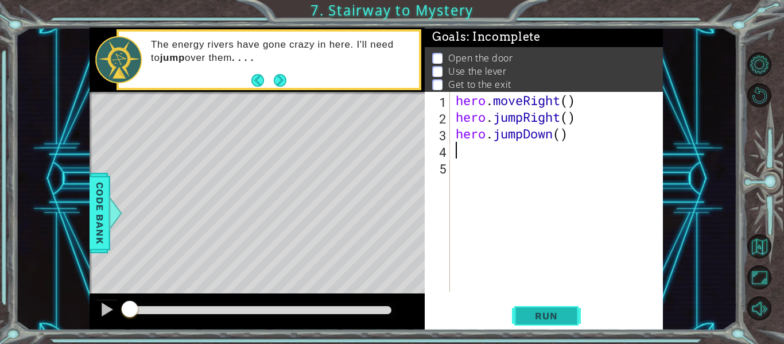
click at [556, 315] on span "Run" at bounding box center [546, 315] width 45 height 11
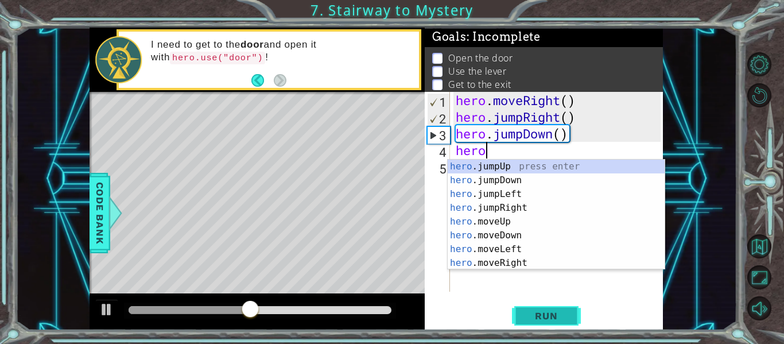
scroll to position [0, 1]
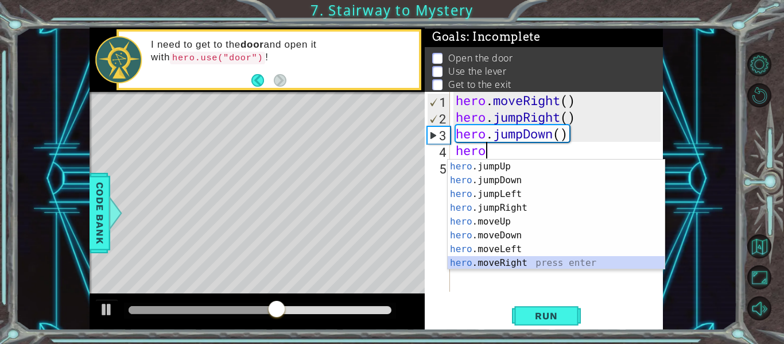
click at [541, 261] on div "hero .jumpUp press enter hero .jumpDown press enter hero .jumpLeft press enter …" at bounding box center [556, 229] width 217 height 138
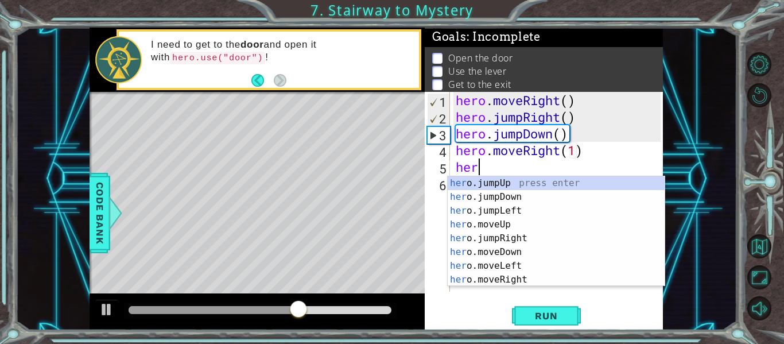
scroll to position [0, 7]
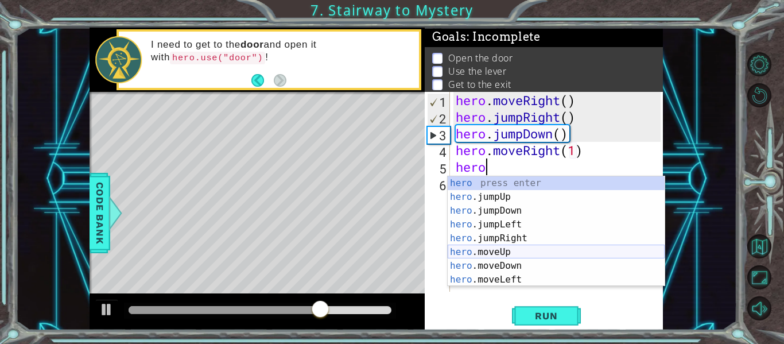
click at [522, 255] on div "hero press enter hero .jumpUp press enter hero .jumpDown press enter hero .jump…" at bounding box center [556, 245] width 217 height 138
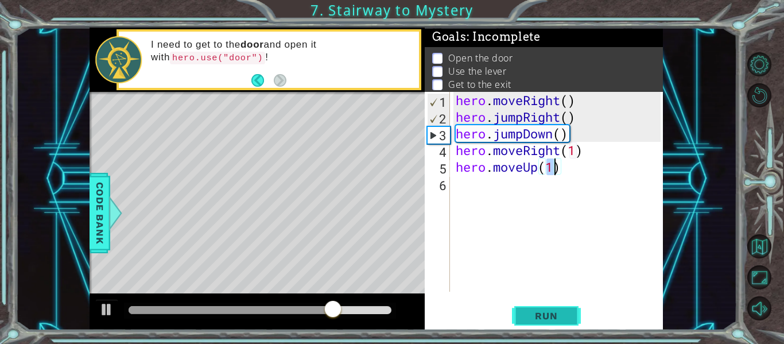
type textarea "hero.moveUp(1)"
click at [544, 312] on span "Run" at bounding box center [546, 315] width 45 height 11
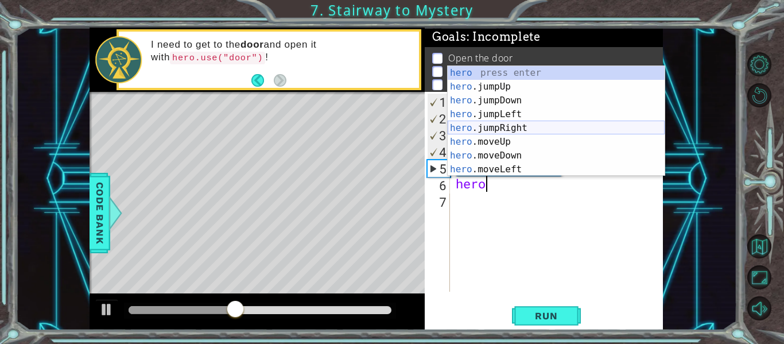
scroll to position [0, 1]
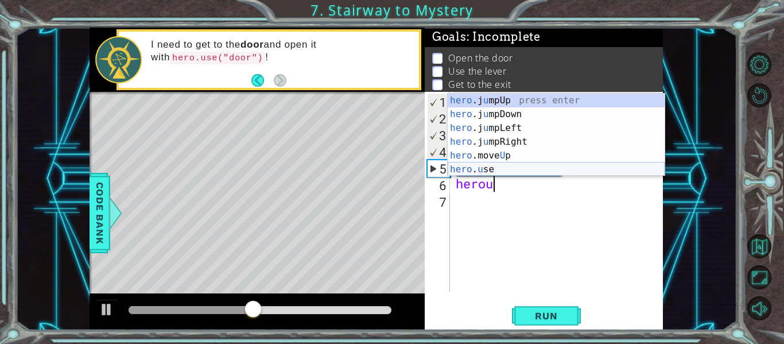
click at [520, 165] on div "hero .j u mpUp press enter hero .j u mpDown press enter hero .j u mpLeft press …" at bounding box center [556, 149] width 217 height 110
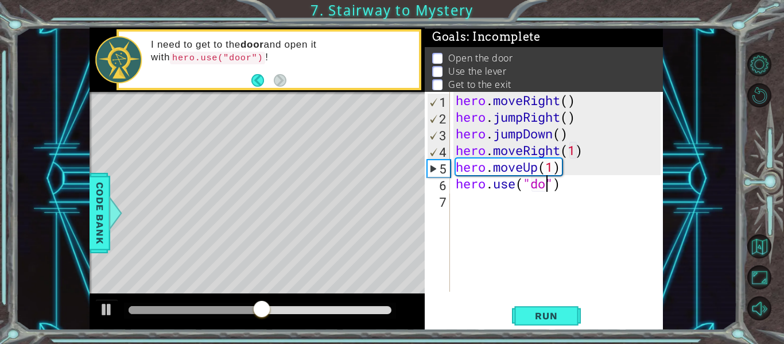
type textarea "hero.use("door")"
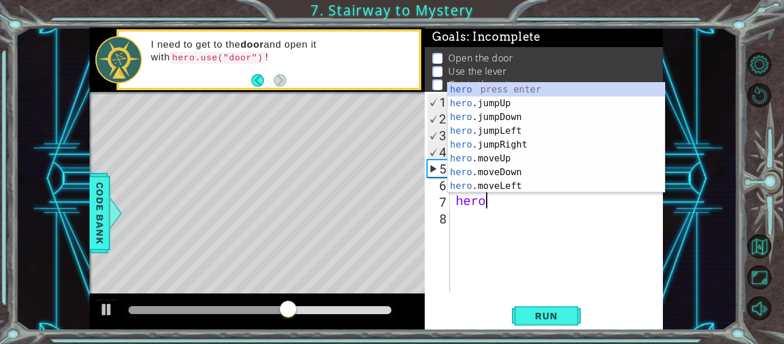
scroll to position [0, 1]
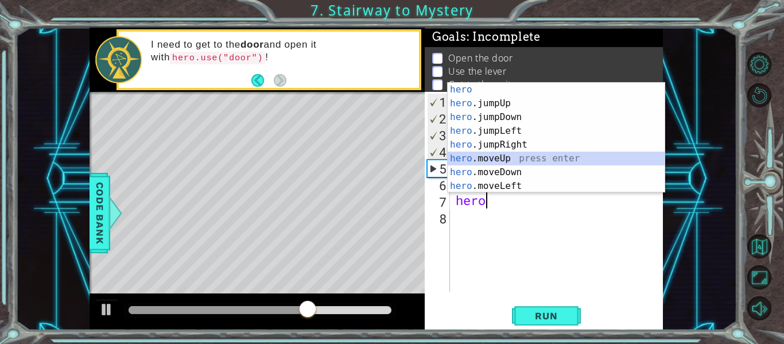
click at [512, 159] on div "hero press enter hero .jumpUp press enter hero .jumpDown press enter hero .jump…" at bounding box center [556, 152] width 217 height 138
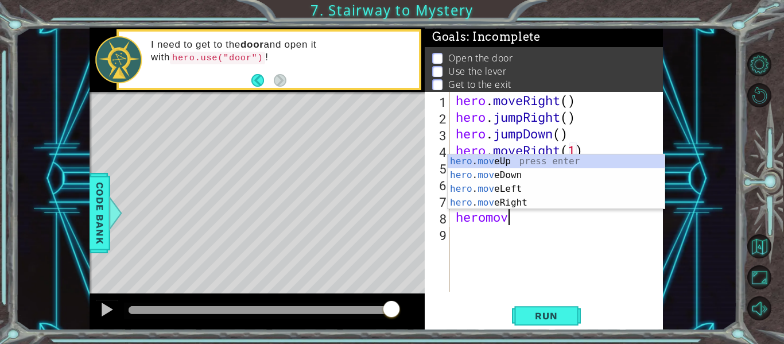
scroll to position [0, 2]
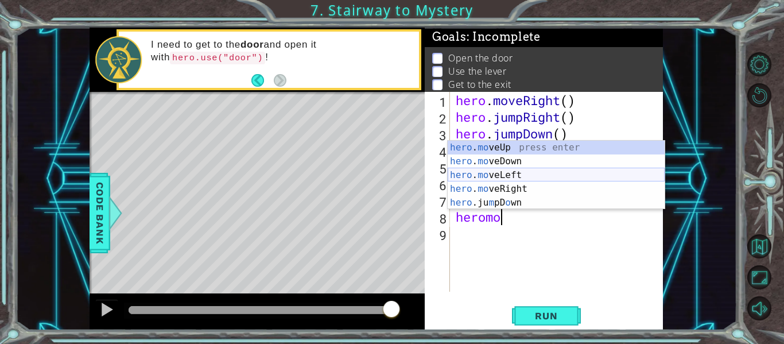
click at [523, 177] on div "hero . mo veUp press enter hero . mo veDown press enter hero . mo veLeft press …" at bounding box center [556, 189] width 217 height 96
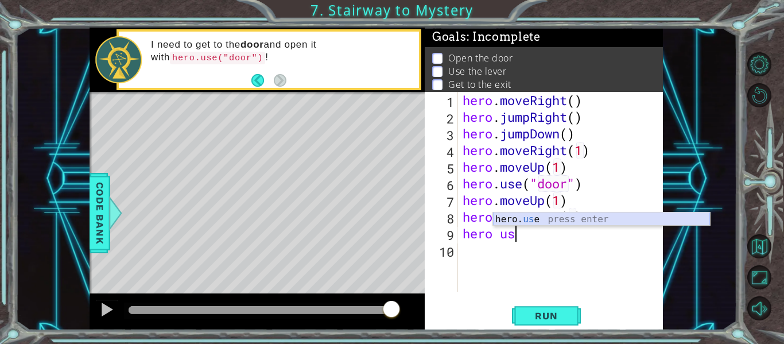
click at [536, 220] on div "hero. us e press enter" at bounding box center [601, 232] width 217 height 41
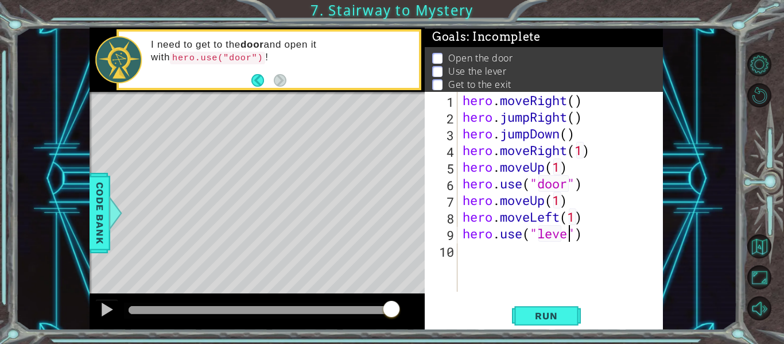
scroll to position [0, 5]
click at [546, 316] on span "Run" at bounding box center [546, 315] width 45 height 11
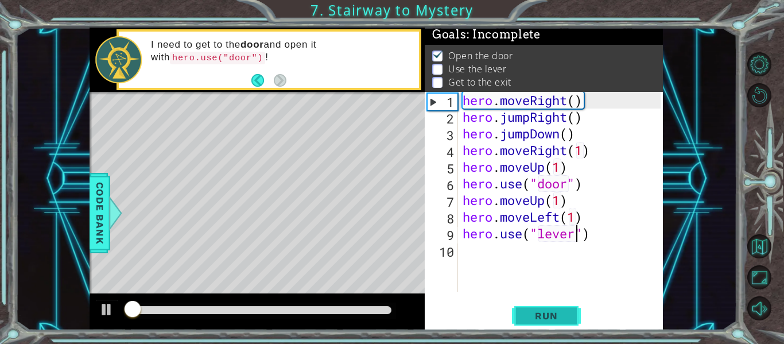
scroll to position [3, 0]
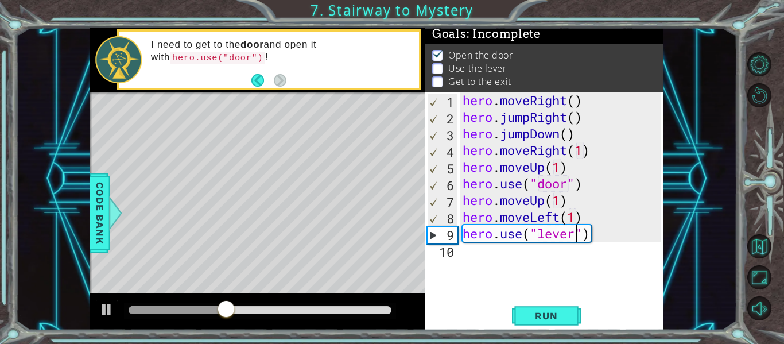
click at [571, 200] on div "hero . moveRight ( ) hero . jumpRight ( ) hero . jumpDown ( ) hero . moveRight …" at bounding box center [564, 208] width 206 height 233
type textarea "hero.moveUp(1)"
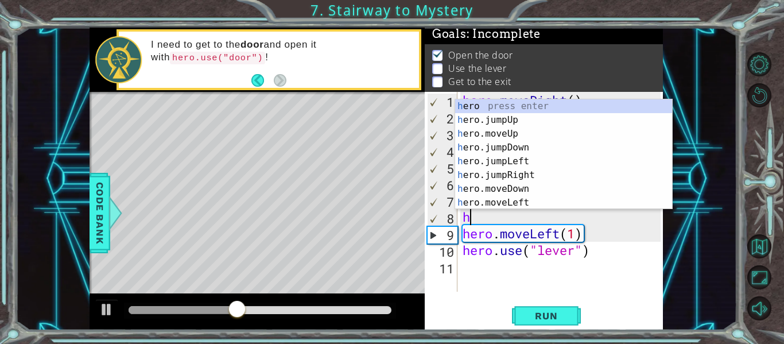
scroll to position [0, 1]
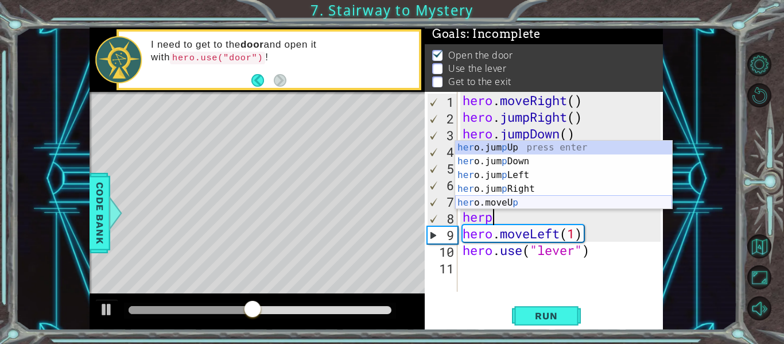
click at [518, 202] on div "her o.jum p Up press enter her o.jum p Down press enter her o.jum p Left press …" at bounding box center [563, 189] width 217 height 96
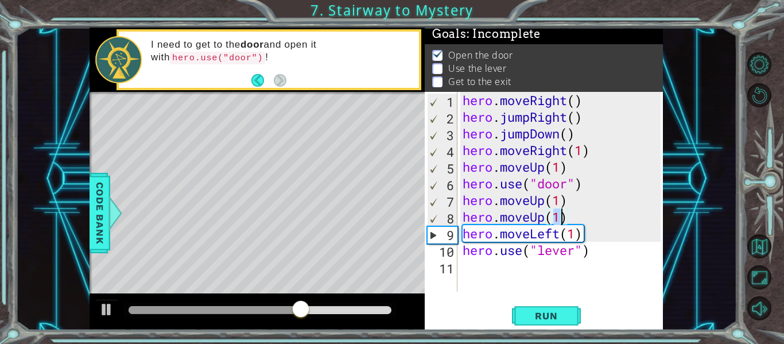
click at [605, 252] on div "hero . moveRight ( ) hero . jumpRight ( ) hero . jumpDown ( ) hero . moveRight …" at bounding box center [564, 208] width 206 height 233
type textarea "hero.use("lever")"
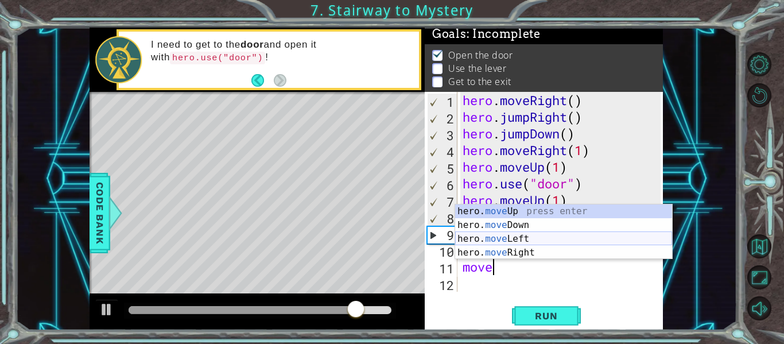
click at [630, 233] on div "hero. move Up press enter hero. move Down press enter hero. move Left press ent…" at bounding box center [563, 245] width 217 height 83
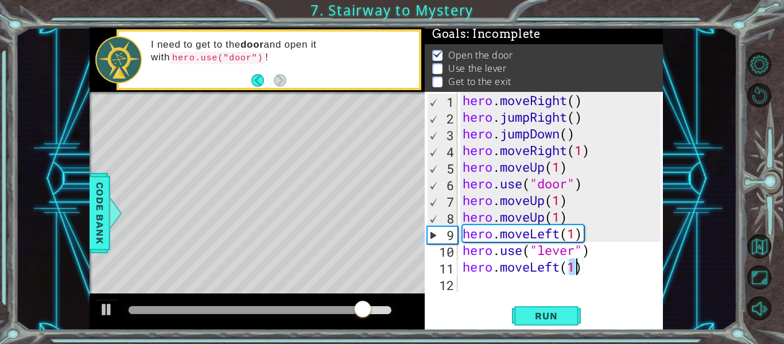
type textarea "hero.moveLeft(2)"
click at [594, 266] on div "hero . moveRight ( ) hero . jumpRight ( ) hero . jumpDown ( ) hero . moveRight …" at bounding box center [564, 208] width 206 height 233
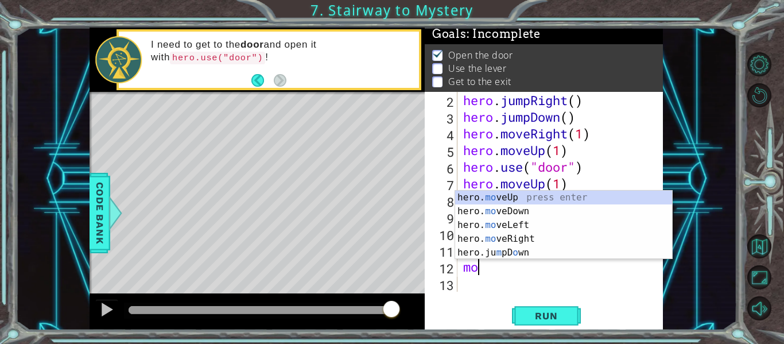
scroll to position [0, 0]
type textarea "m"
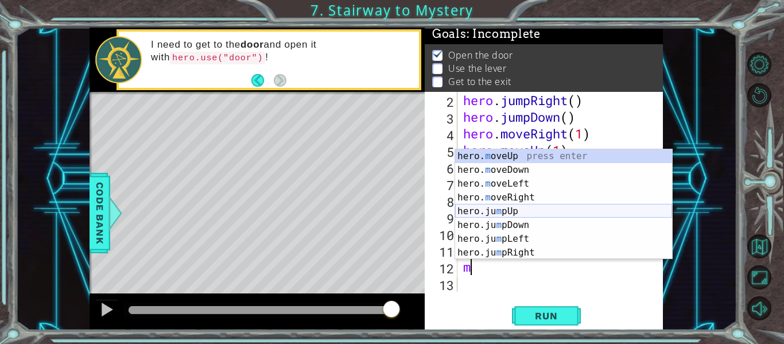
click at [565, 211] on div "hero. m oveUp press enter hero. m oveDown press enter hero. m oveLeft press ent…" at bounding box center [563, 218] width 217 height 138
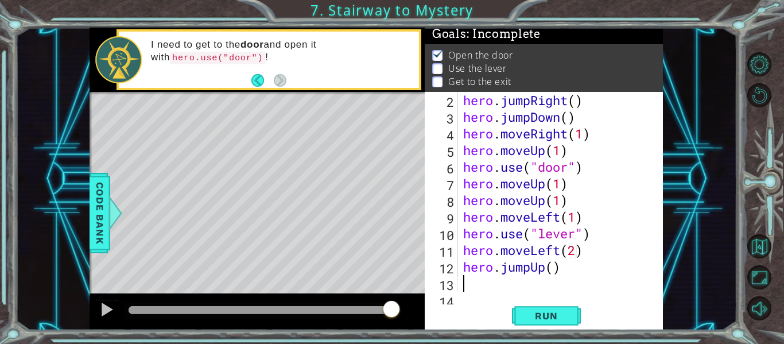
scroll to position [33, 0]
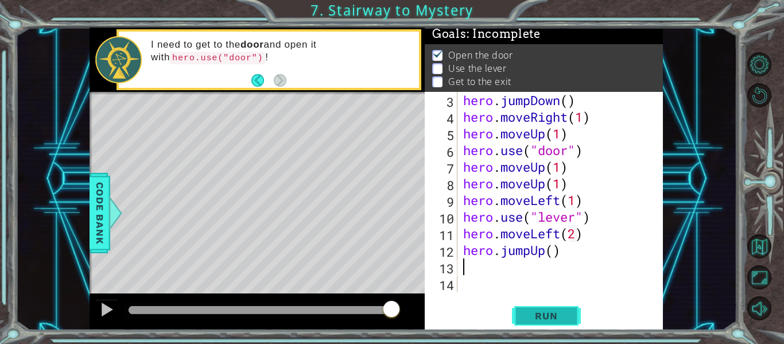
click at [552, 312] on span "Run" at bounding box center [546, 315] width 45 height 11
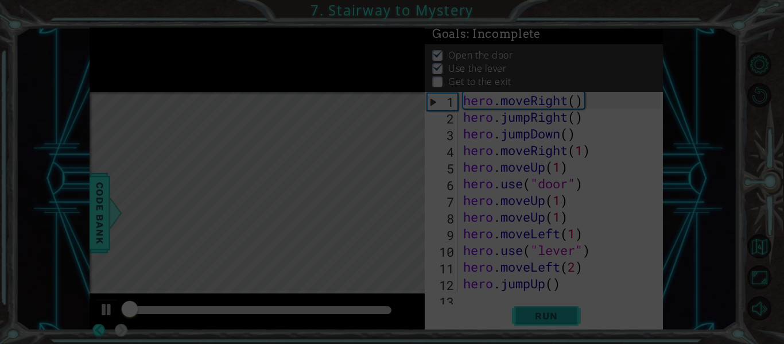
scroll to position [0, 0]
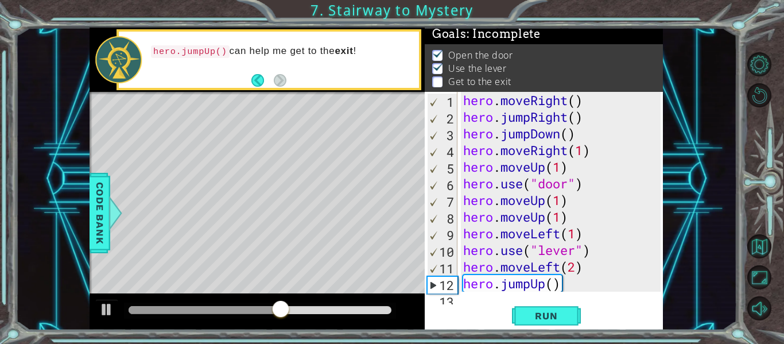
click at [573, 287] on div "hero . moveRight ( ) hero . jumpRight ( ) hero . jumpDown ( ) hero . moveRight …" at bounding box center [564, 208] width 206 height 233
type textarea "hero.jumpUp()\"
click at [579, 283] on div "hero . moveRight ( ) hero . jumpRight ( ) hero . jumpDown ( ) hero . moveRight …" at bounding box center [564, 208] width 206 height 233
type textarea "hero.jumpUp()"
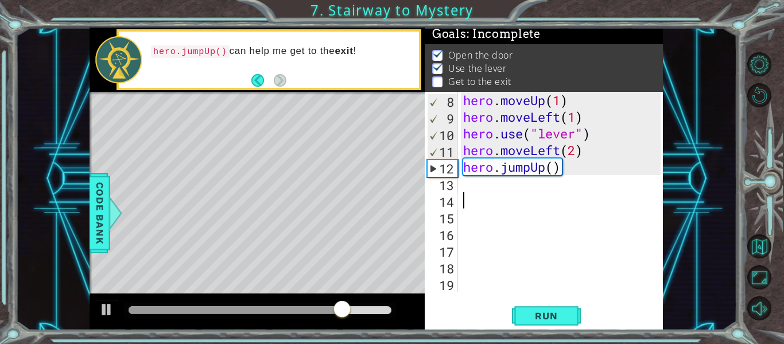
click at [463, 185] on div "hero . moveUp ( 1 ) hero . moveLeft ( 1 ) hero . use ( "lever" ) hero . moveLef…" at bounding box center [564, 208] width 206 height 233
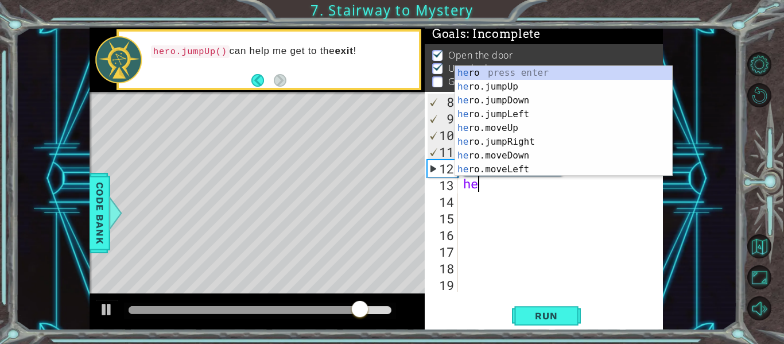
scroll to position [0, 1]
type textarea "hero"
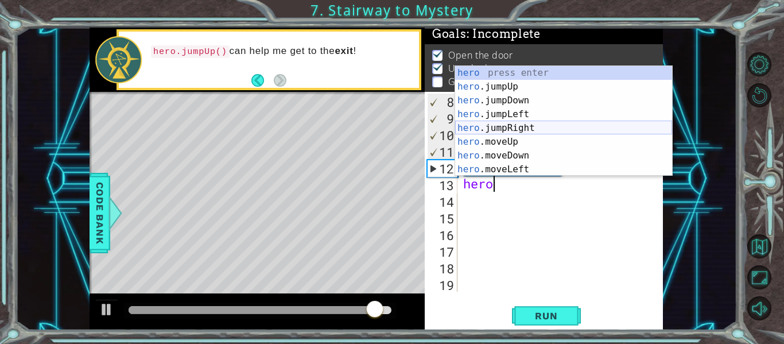
click at [516, 126] on div "hero press enter hero .jumpUp press enter hero .jumpDown press enter hero .jump…" at bounding box center [563, 135] width 217 height 138
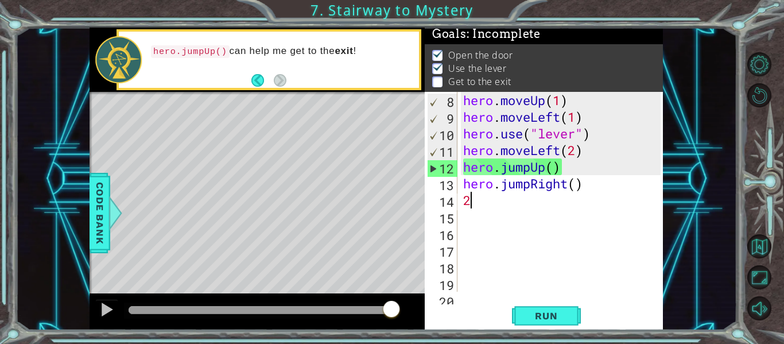
click at [579, 183] on div "hero . moveUp ( 1 ) hero . moveLeft ( 1 ) hero . use ( "lever" ) hero . moveLef…" at bounding box center [564, 208] width 206 height 233
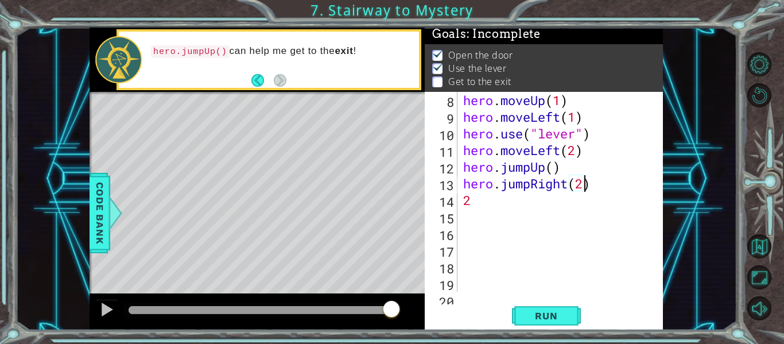
scroll to position [0, 5]
click at [499, 206] on div "hero . moveUp ( 1 ) hero . moveLeft ( 1 ) hero . use ( "lever" ) hero . moveLef…" at bounding box center [564, 208] width 206 height 233
type textarea "2"
click at [549, 315] on span "Run" at bounding box center [546, 315] width 45 height 11
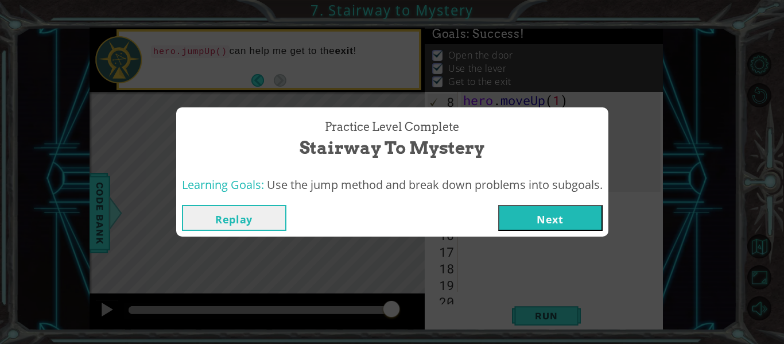
click at [555, 220] on button "Next" at bounding box center [550, 218] width 105 height 26
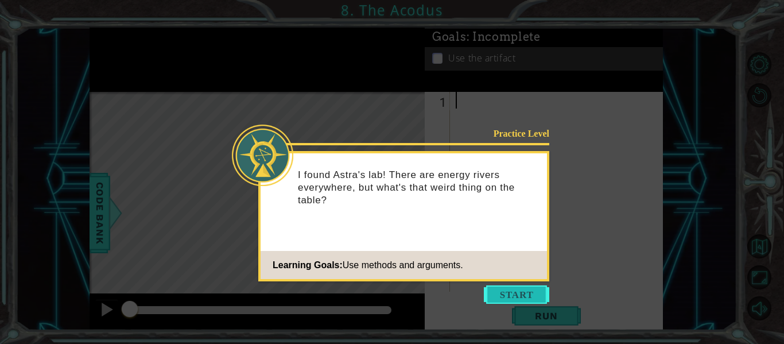
click at [508, 292] on button "Start" at bounding box center [516, 294] width 65 height 18
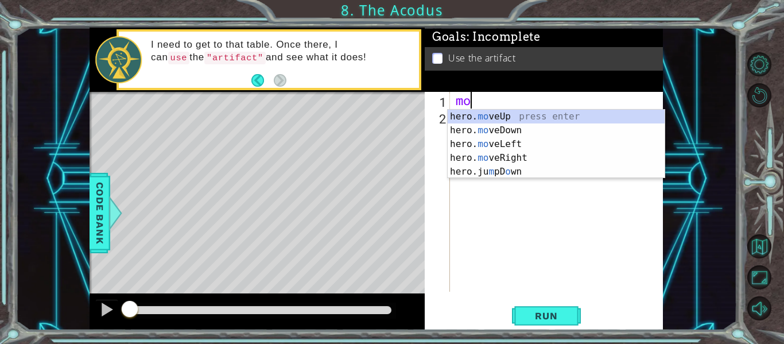
scroll to position [0, 1]
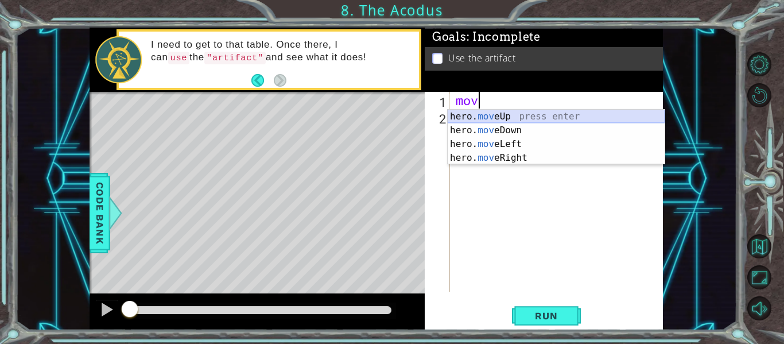
click at [528, 114] on div "hero. mov eUp press enter hero. mov eDown press enter hero. mov eLeft press ent…" at bounding box center [556, 151] width 217 height 83
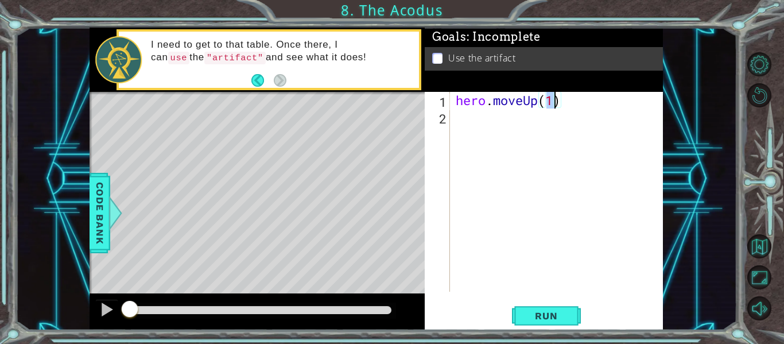
type textarea "hero.moveUp(2)"
click at [583, 115] on div "hero . moveUp ( 2 )" at bounding box center [560, 208] width 213 height 233
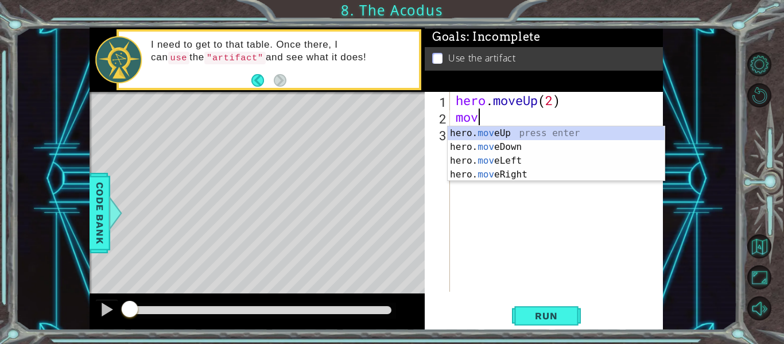
scroll to position [0, 1]
click at [548, 162] on div "hero. mov eUp press enter hero. mov eDown press enter hero. mov eLeft press ent…" at bounding box center [556, 167] width 217 height 83
type textarea "hero.moveLeft(1)"
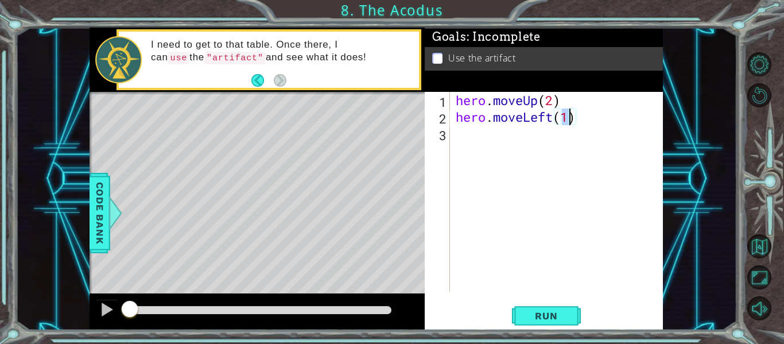
click at [590, 129] on div "hero . moveUp ( 2 ) hero . moveLeft ( 1 )" at bounding box center [560, 208] width 213 height 233
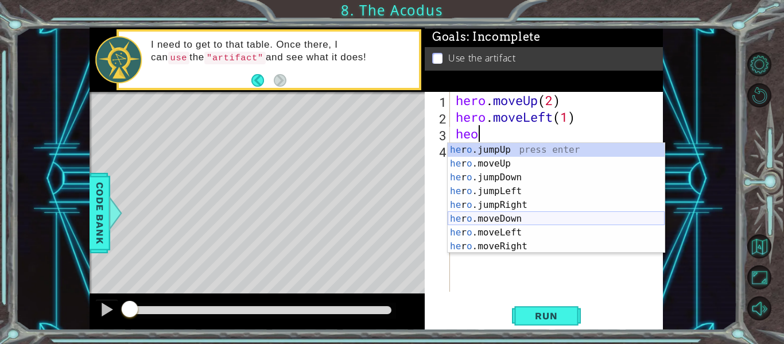
click at [509, 218] on div "he r o .jumpUp press enter he r o .moveUp press enter he r o .jumpDown press en…" at bounding box center [556, 212] width 217 height 138
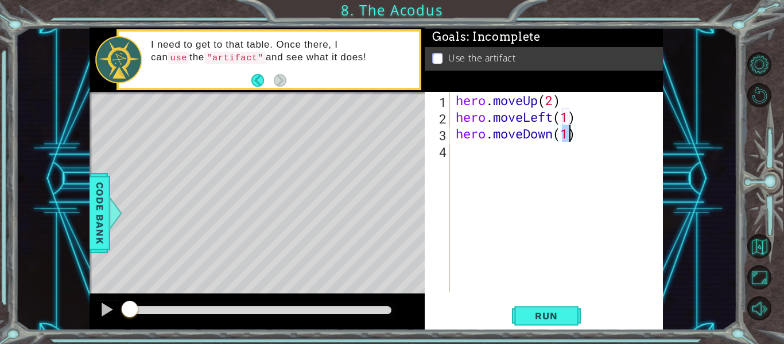
type textarea "hero.moveDown(2)"
click at [596, 134] on div "hero . moveUp ( 2 ) hero . moveLeft ( 1 ) hero . moveDown ( 2 )" at bounding box center [560, 208] width 213 height 233
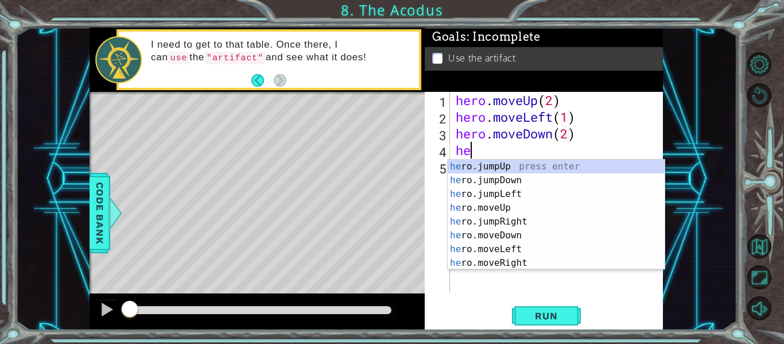
type textarea "hero"
click at [510, 176] on div "hero .jumpUp press enter hero .jumpDown press enter hero .jumpLeft press enter …" at bounding box center [556, 229] width 217 height 138
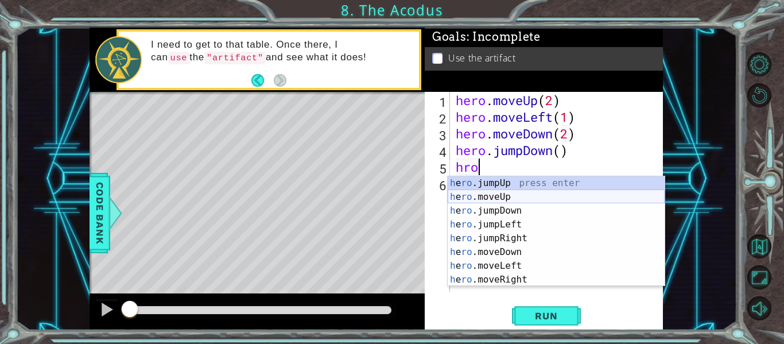
click at [475, 192] on div "h e ro .jumpUp press enter h e ro .moveUp press enter h e ro .jumpDown press en…" at bounding box center [556, 245] width 217 height 138
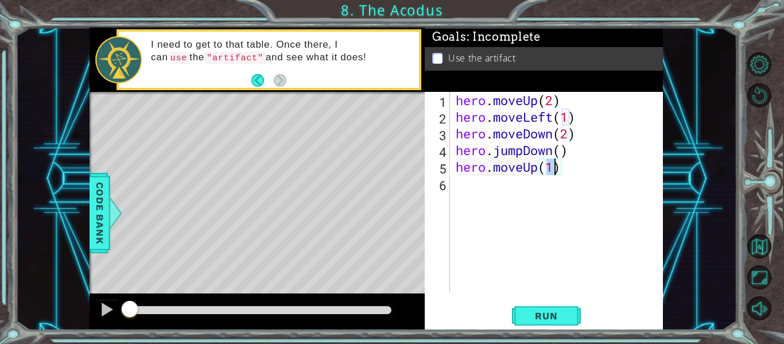
type textarea "hero.moveUp(2)"
click at [590, 165] on div "hero . moveUp ( 2 ) hero . moveLeft ( 1 ) hero . moveDown ( 2 ) hero . jumpDown…" at bounding box center [560, 208] width 213 height 233
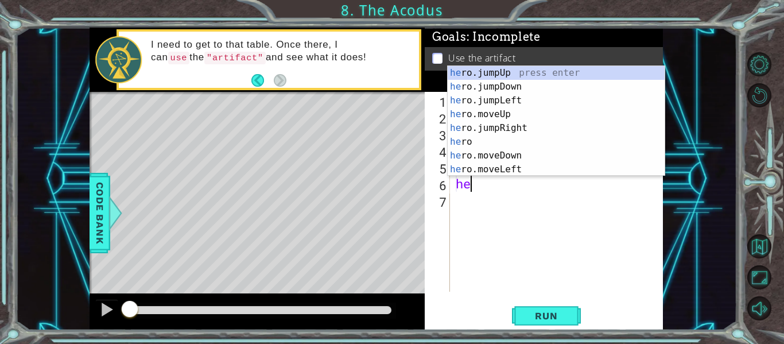
type textarea "hero"
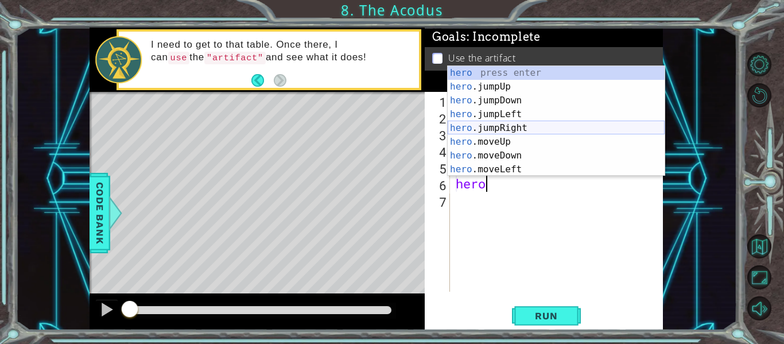
click at [540, 130] on div "hero press enter hero .jumpUp press enter hero .jumpDown press enter hero .jump…" at bounding box center [556, 135] width 217 height 138
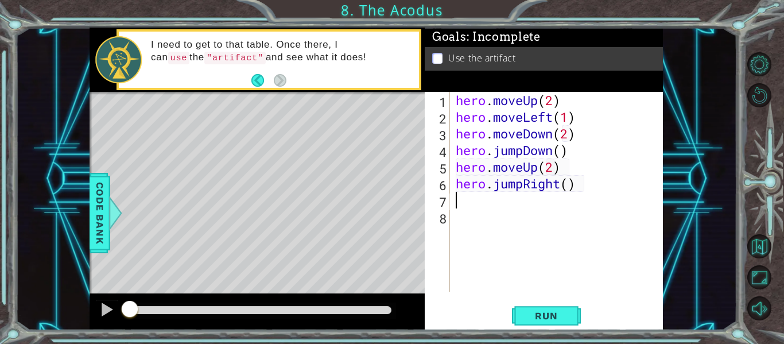
scroll to position [0, 0]
click at [543, 316] on span "Run" at bounding box center [546, 315] width 45 height 11
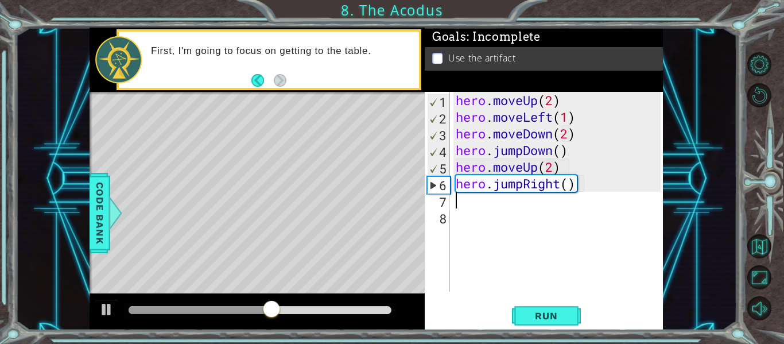
click at [548, 149] on div "hero . moveUp ( 2 ) hero . moveLeft ( 1 ) hero . moveDown ( 2 ) hero . jumpDown…" at bounding box center [560, 208] width 213 height 233
click at [555, 148] on div "hero . moveUp ( 2 ) hero . moveLeft ( 1 ) hero . moveDown ( 2 ) hero . jumpDown…" at bounding box center [560, 208] width 213 height 233
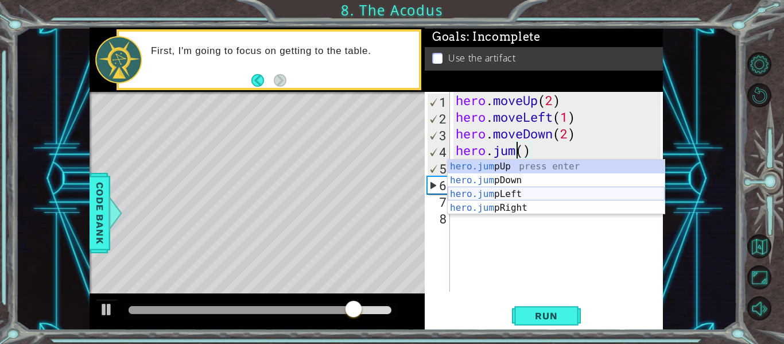
click at [612, 191] on div "hero.jum pUp press enter hero.jum pDown press enter hero.jum pLeft press enter …" at bounding box center [556, 201] width 217 height 83
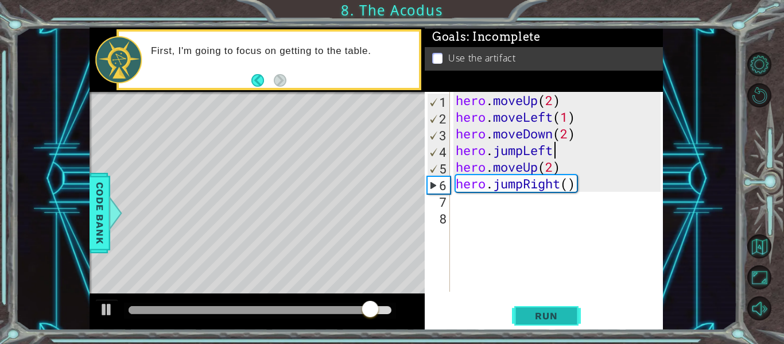
click at [556, 304] on button "Run" at bounding box center [546, 316] width 69 height 24
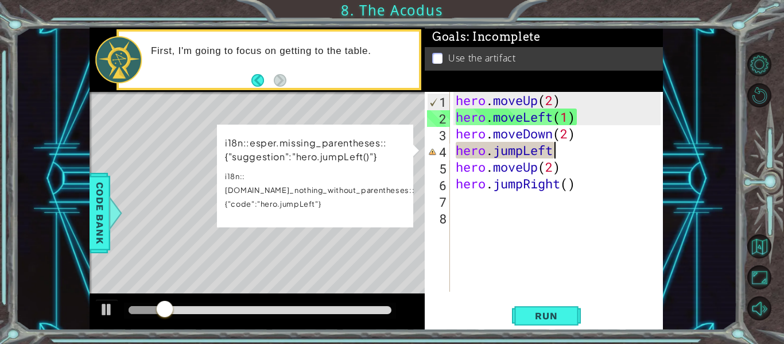
click at [524, 153] on div "hero . moveUp ( 2 ) hero . moveLeft ( 1 ) hero . moveDown ( 2 ) hero . jumpLeft…" at bounding box center [560, 208] width 213 height 233
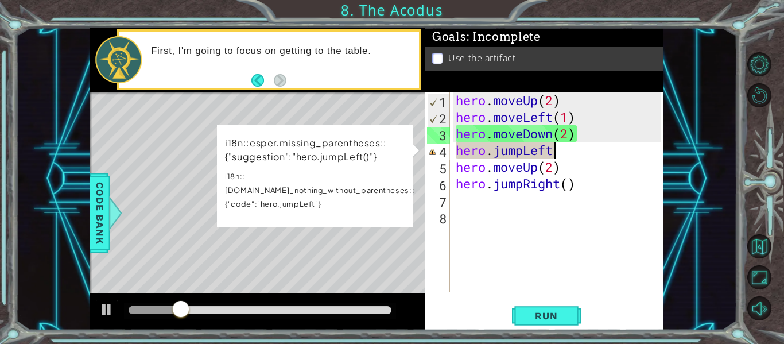
click at [553, 153] on div "hero . moveUp ( 2 ) hero . moveLeft ( 1 ) hero . moveDown ( 2 ) hero . jumpLeft…" at bounding box center [560, 208] width 213 height 233
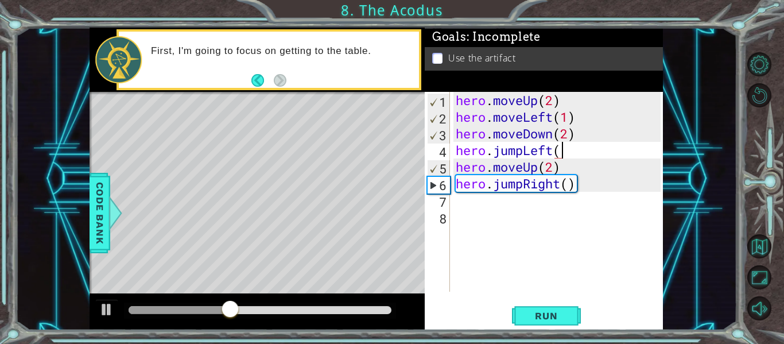
scroll to position [0, 5]
click at [549, 312] on span "Run" at bounding box center [546, 315] width 45 height 11
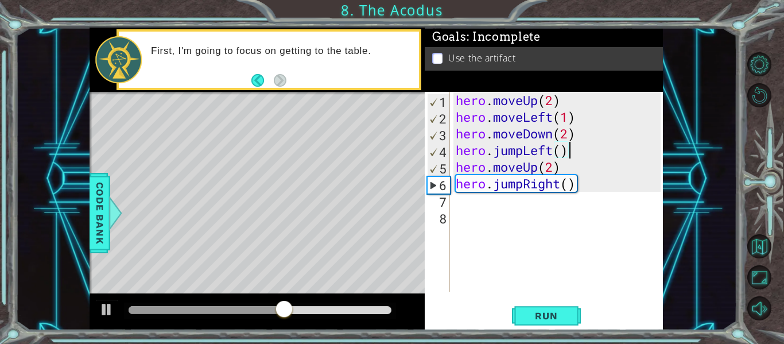
click at [523, 190] on div "hero . moveUp ( 2 ) hero . moveLeft ( 1 ) hero . moveDown ( 2 ) hero . jumpLeft…" at bounding box center [560, 208] width 213 height 233
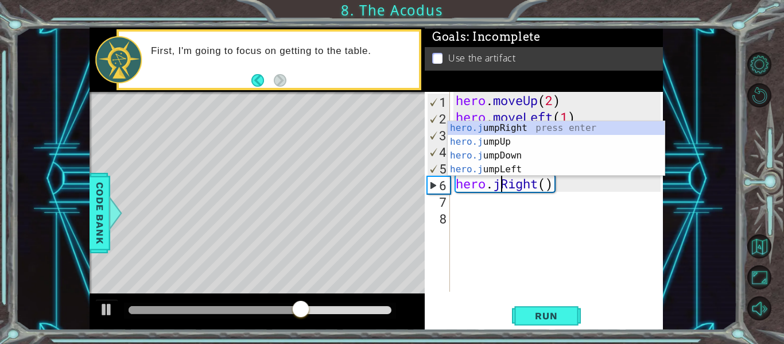
scroll to position [0, 3]
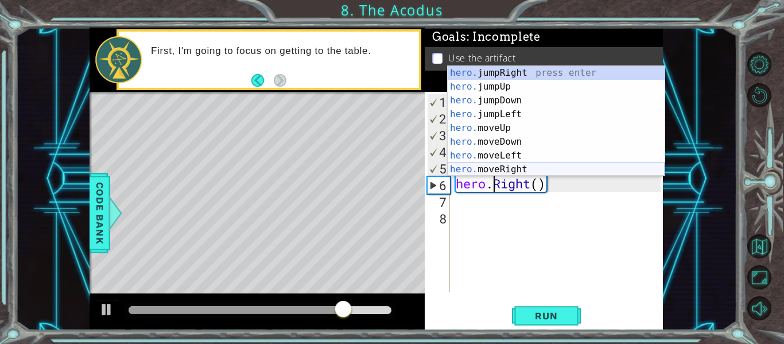
click at [524, 167] on div "hero. jumpRight press enter hero. jumpUp press enter hero. jumpDown press enter…" at bounding box center [556, 135] width 217 height 138
type textarea "hero.moveRight(1)"
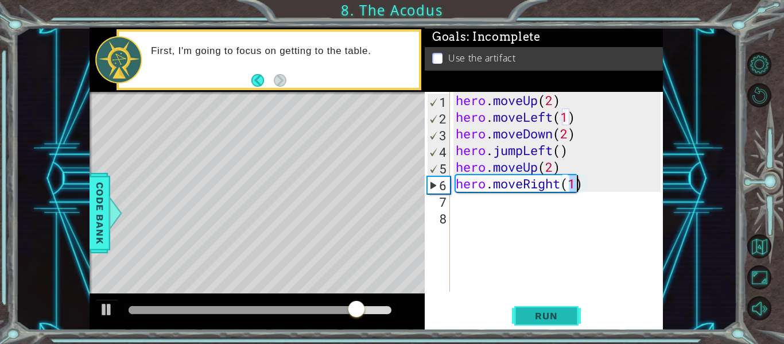
click at [546, 314] on span "Run" at bounding box center [546, 315] width 45 height 11
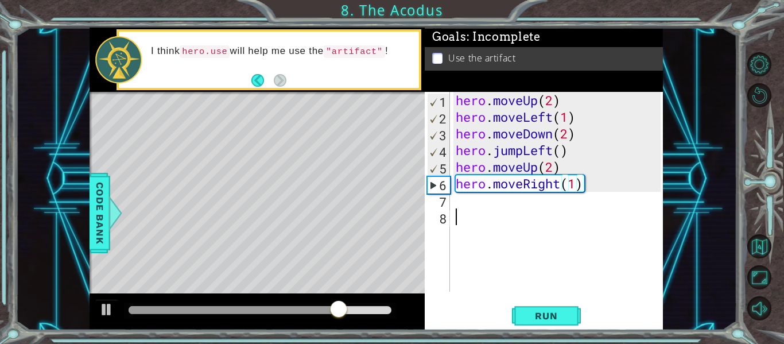
click at [489, 214] on div "hero . moveUp ( 2 ) hero . moveLeft ( 1 ) hero . moveDown ( 2 ) hero . jumpLeft…" at bounding box center [560, 208] width 213 height 233
click at [476, 206] on div "hero . moveUp ( 2 ) hero . moveLeft ( 1 ) hero . moveDown ( 2 ) hero . jumpLeft…" at bounding box center [560, 208] width 213 height 233
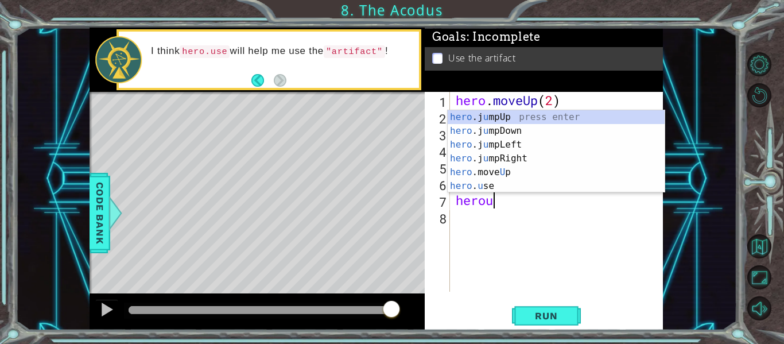
scroll to position [0, 1]
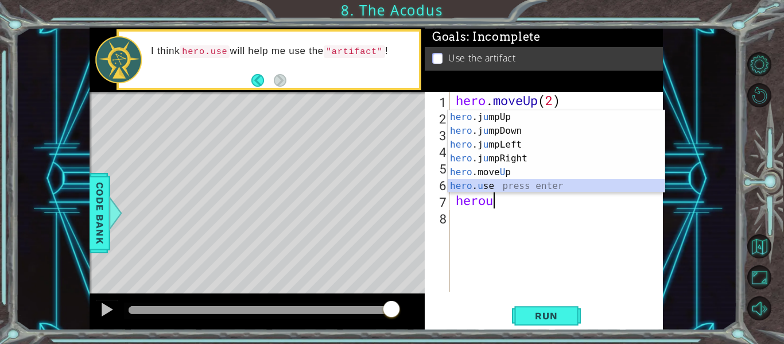
click at [550, 183] on div "hero .j u mpUp press enter hero .j u mpDown press enter hero .j u mpLeft press …" at bounding box center [556, 165] width 217 height 110
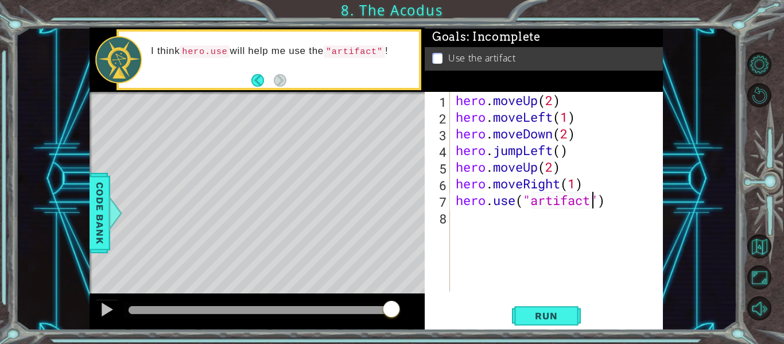
scroll to position [0, 6]
type textarea "hero.use("artifact")"
click at [562, 316] on span "Run" at bounding box center [546, 315] width 45 height 11
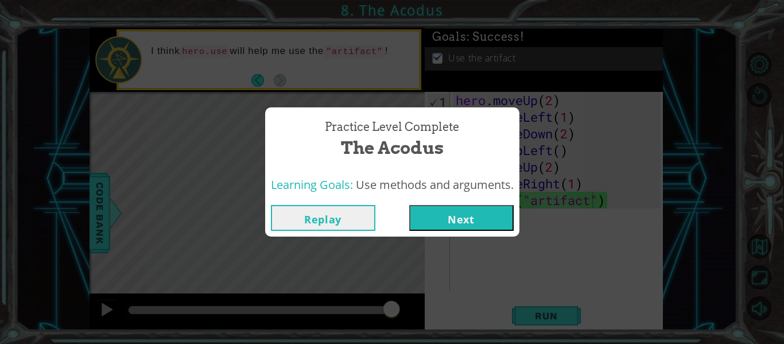
click at [475, 216] on button "Next" at bounding box center [461, 218] width 105 height 26
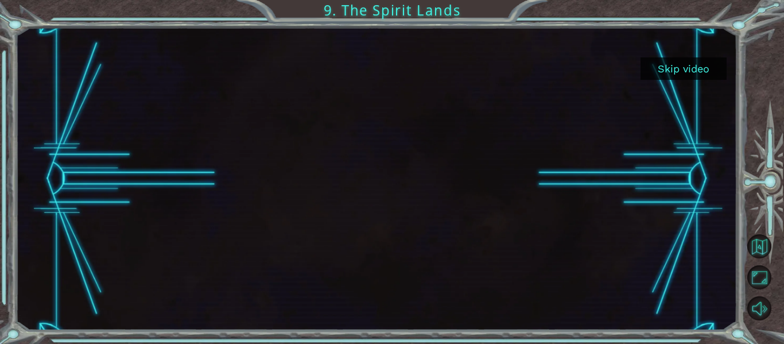
click at [686, 68] on button "Skip video" at bounding box center [684, 68] width 86 height 22
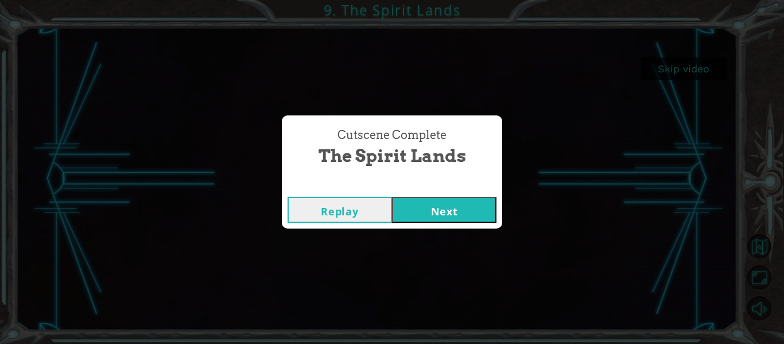
click at [426, 203] on button "Next" at bounding box center [444, 210] width 105 height 26
